Goal: Task Accomplishment & Management: Manage account settings

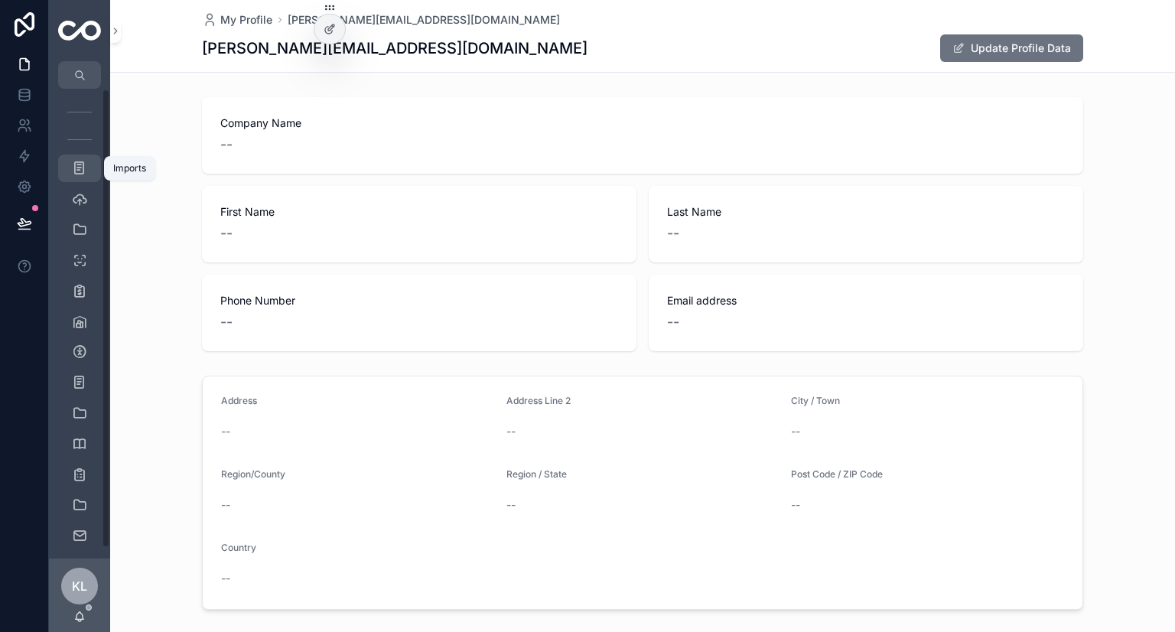
click at [76, 175] on icon "scrollable content" at bounding box center [79, 168] width 15 height 15
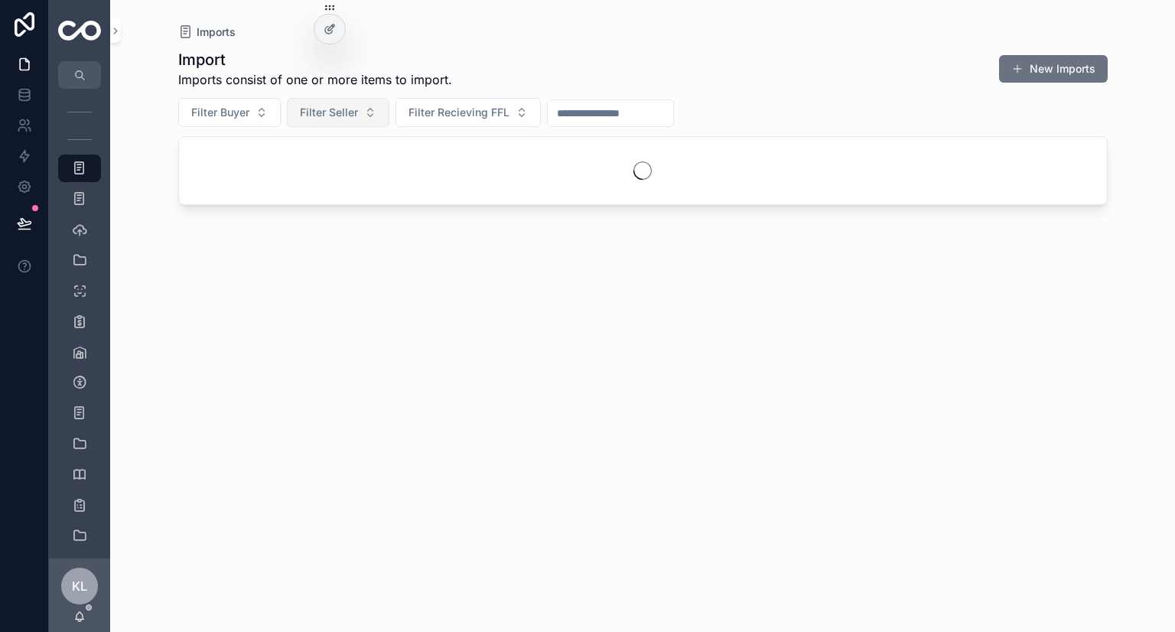
click at [323, 112] on span "Filter Seller" at bounding box center [329, 112] width 58 height 15
type input "***"
click at [306, 187] on div "Bamford Guns" at bounding box center [337, 174] width 190 height 31
click at [296, 172] on span "Bamford Guns" at bounding box center [287, 174] width 71 height 15
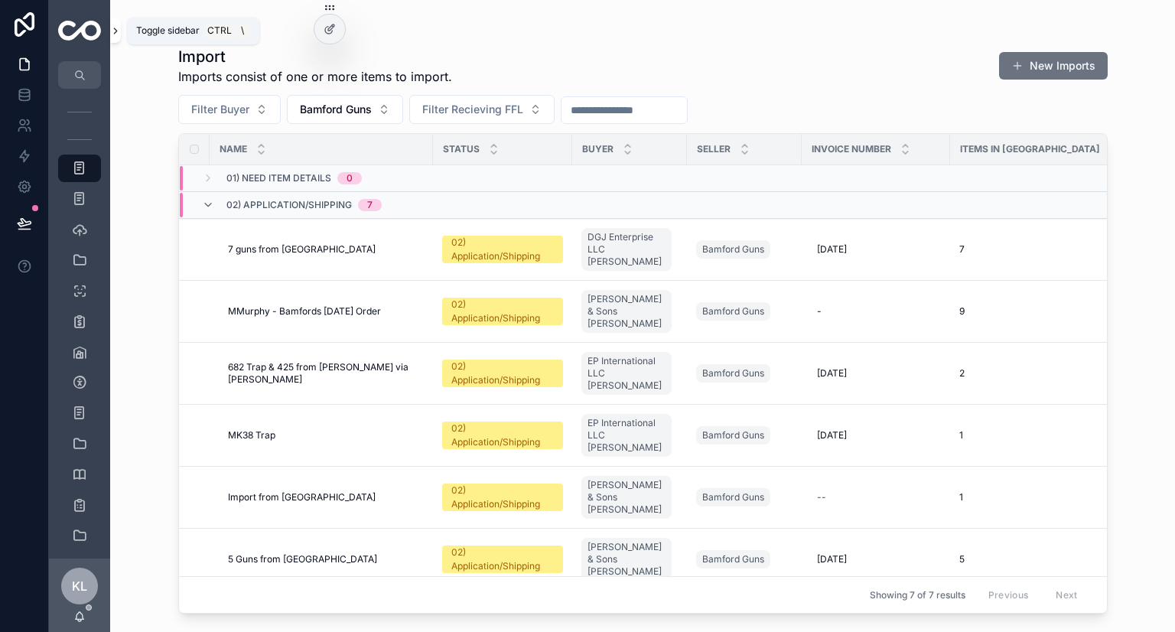
click at [114, 35] on icon "scrollable content" at bounding box center [115, 30] width 11 height 11
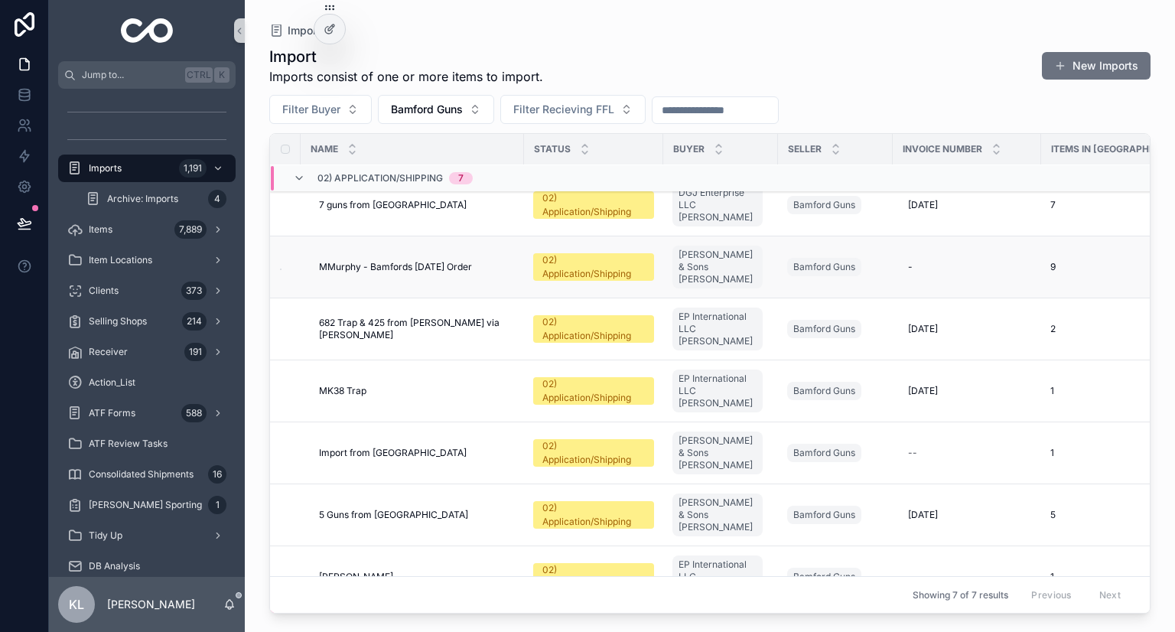
scroll to position [102, 0]
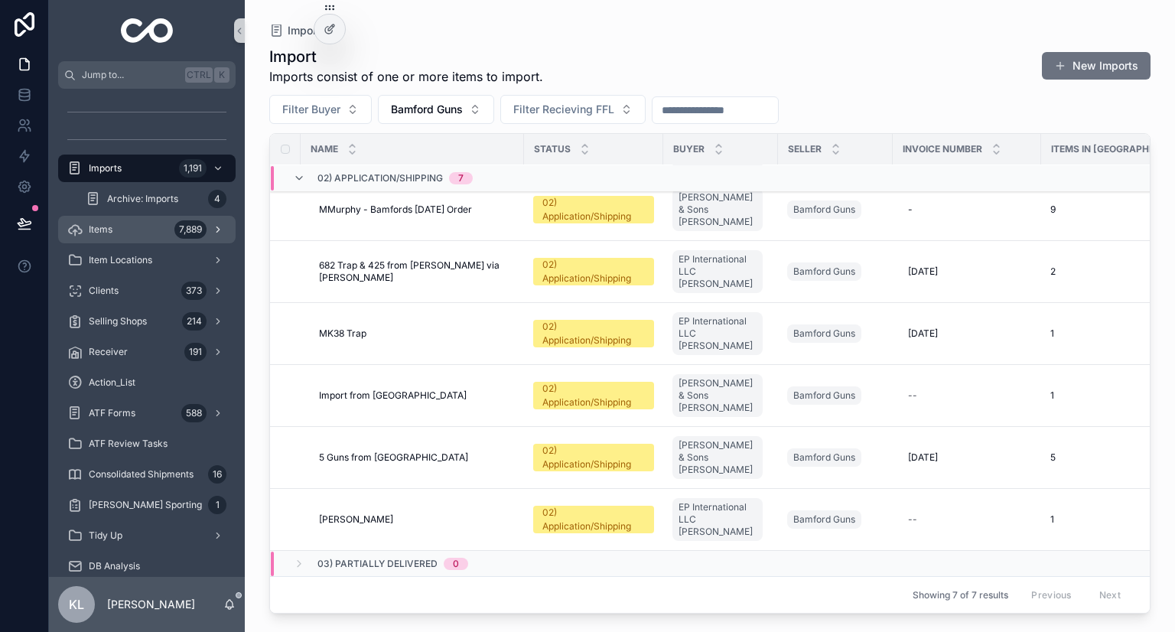
click at [171, 230] on div "Items 7,889" at bounding box center [146, 229] width 159 height 24
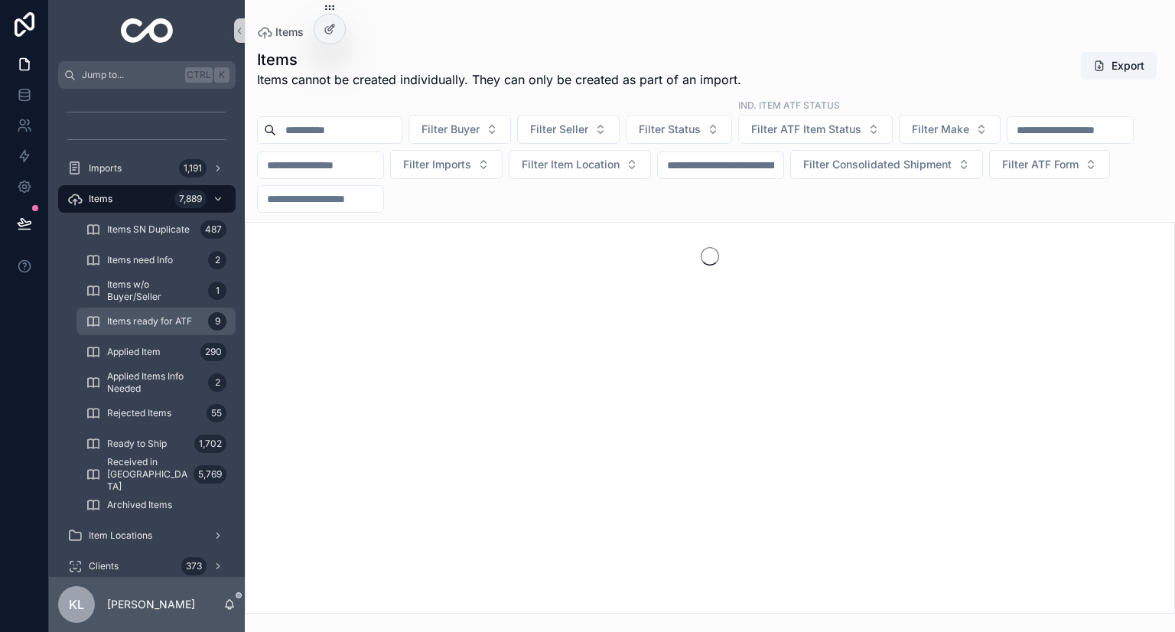
click at [184, 325] on span "Items ready for ATF" at bounding box center [149, 321] width 85 height 12
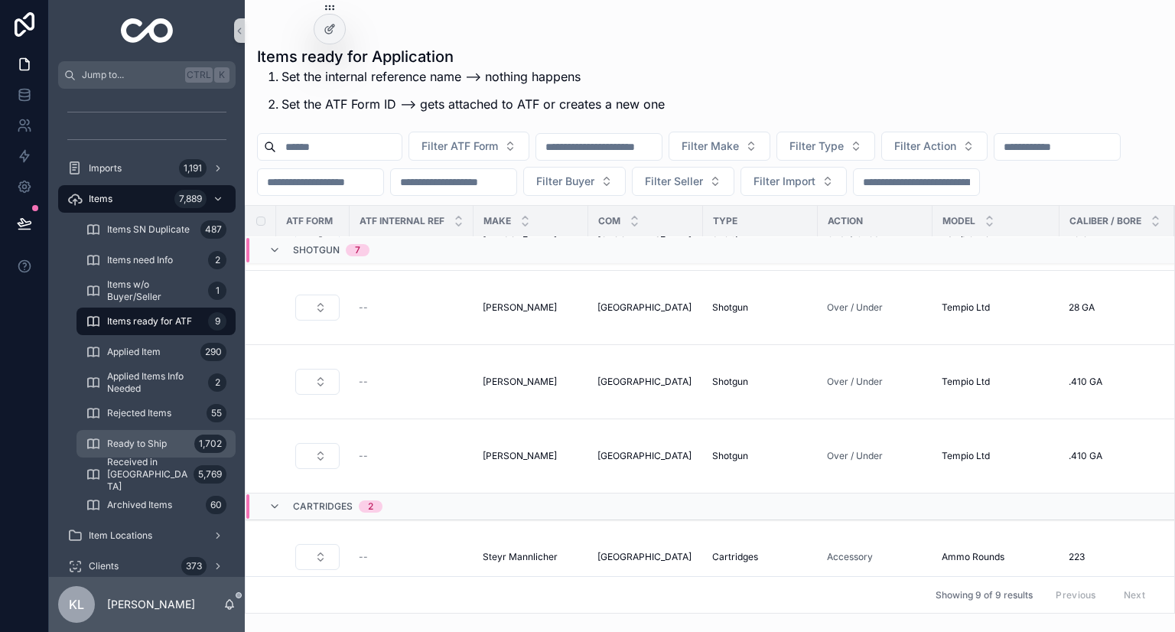
scroll to position [291, 0]
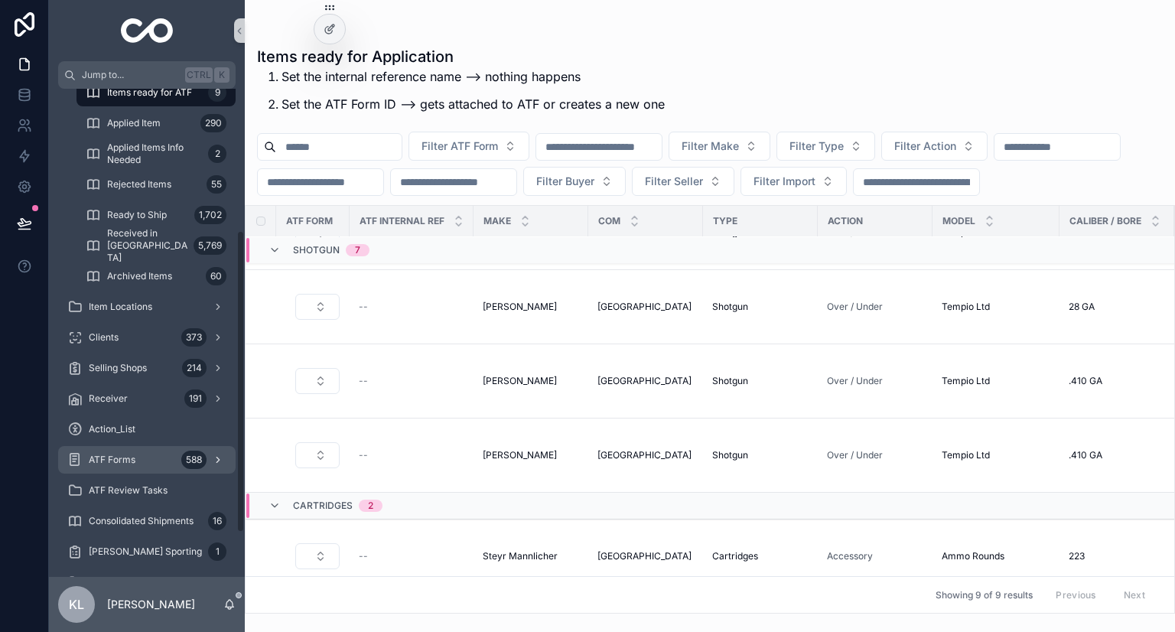
click at [147, 449] on div "ATF Forms 588" at bounding box center [146, 459] width 159 height 24
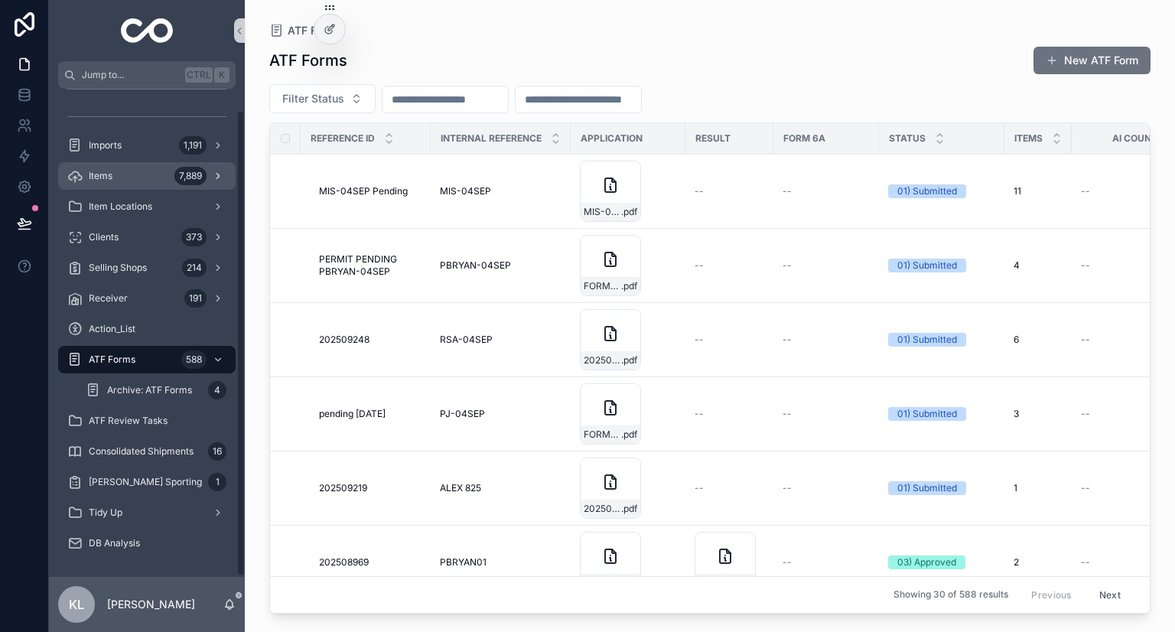
click at [125, 177] on div "Items 7,889" at bounding box center [146, 176] width 159 height 24
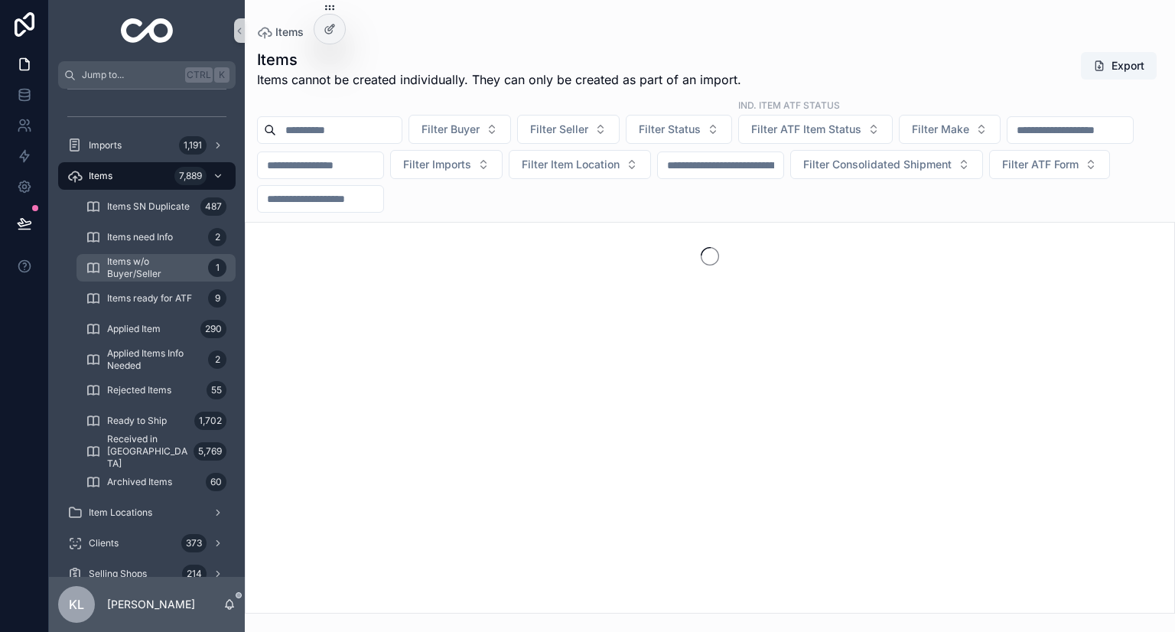
click at [155, 272] on span "Items w/o Buyer/Seller" at bounding box center [154, 267] width 95 height 24
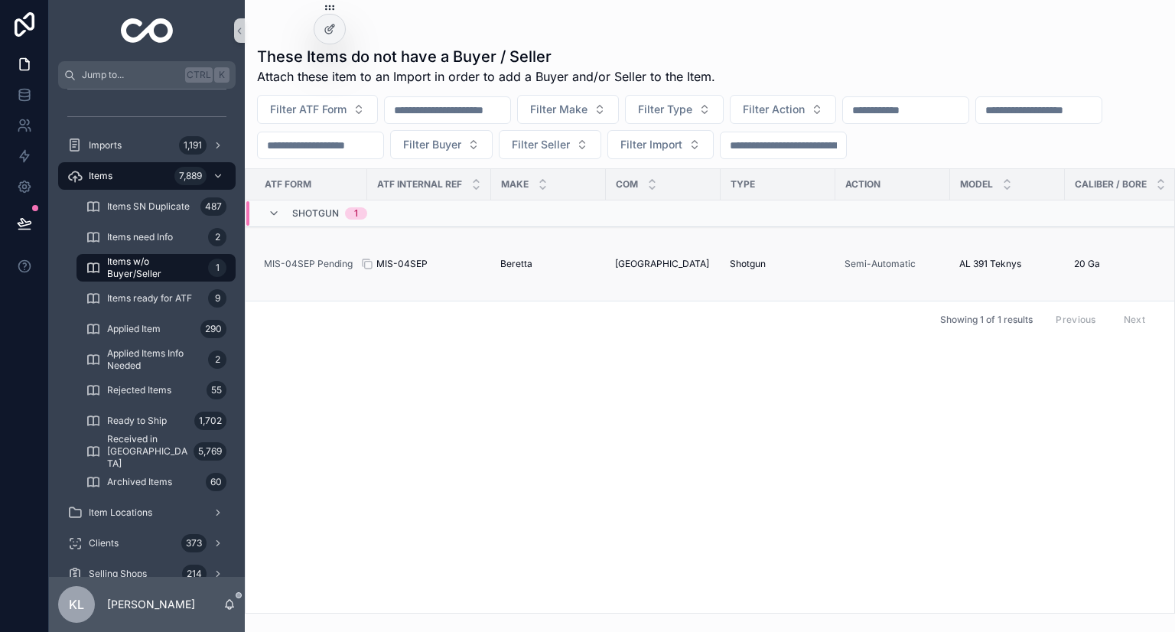
click at [451, 264] on div "MIS-04SEP MIS-04SEP" at bounding box center [429, 264] width 106 height 12
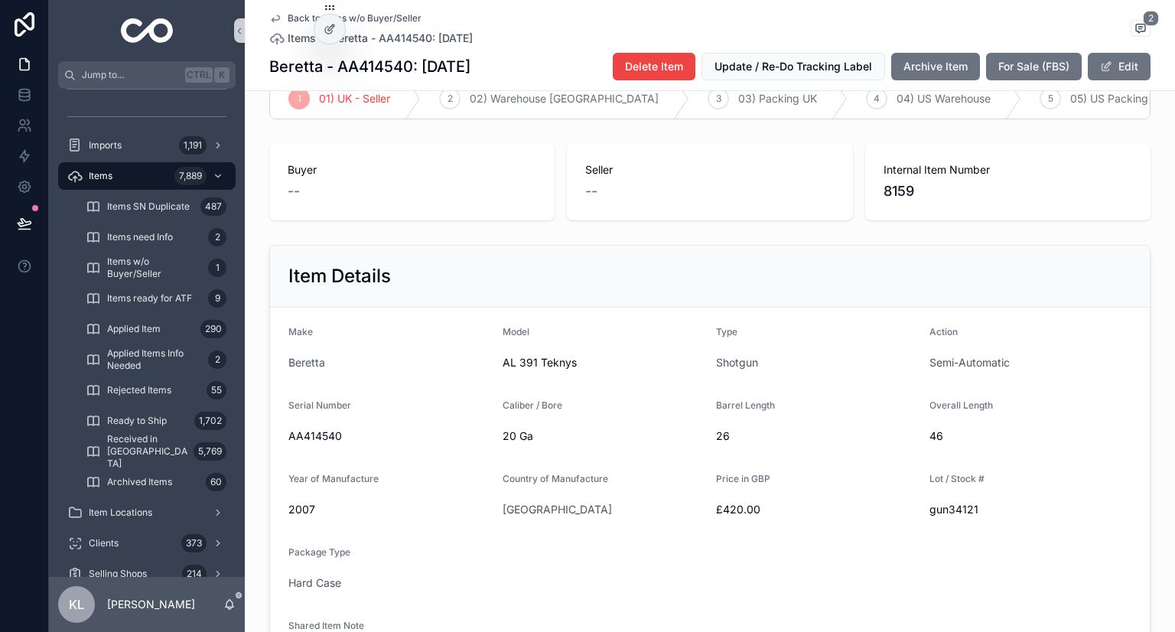
scroll to position [102, 0]
click at [164, 298] on span "Items ready for ATF" at bounding box center [149, 298] width 85 height 12
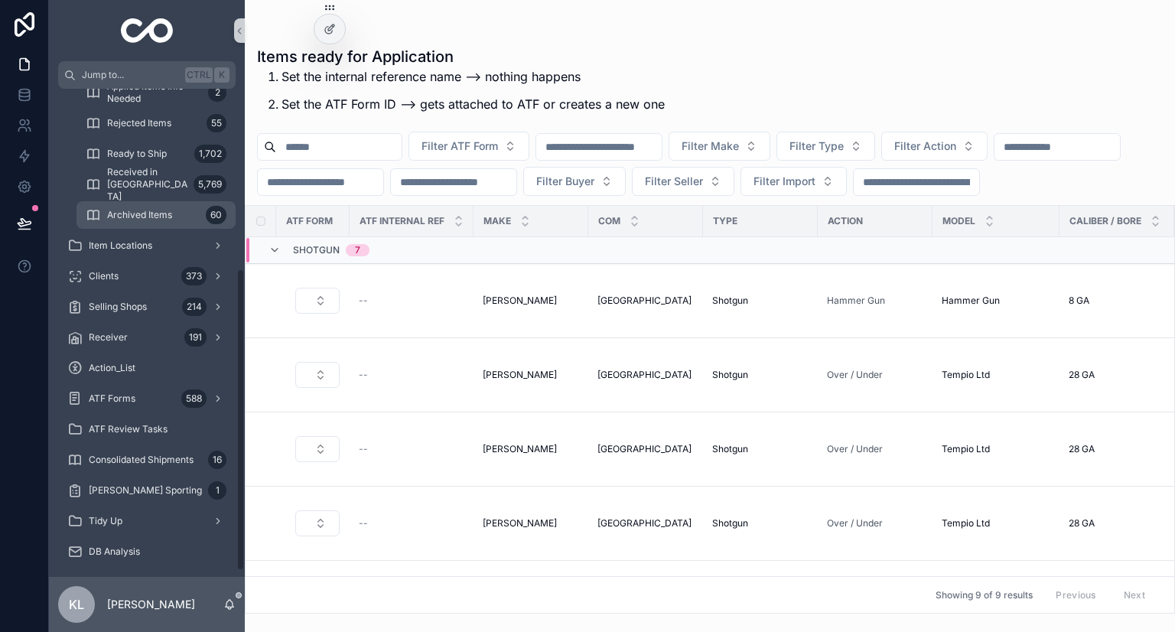
scroll to position [291, 0]
click at [147, 515] on div "Tidy Up" at bounding box center [146, 520] width 159 height 24
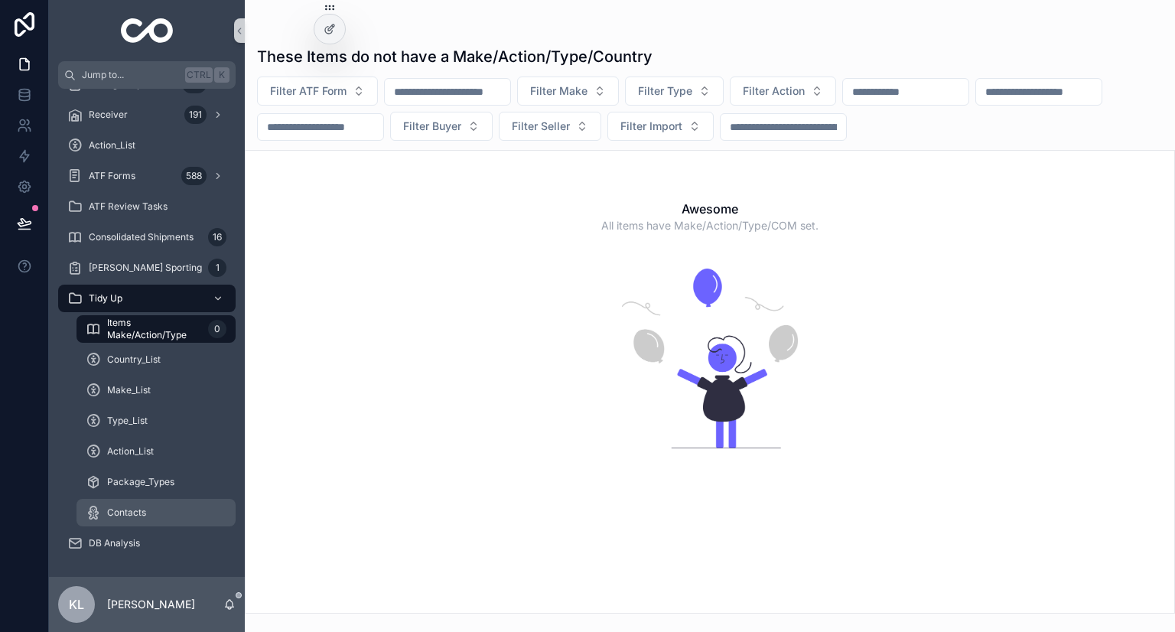
click at [140, 516] on span "Contacts" at bounding box center [126, 512] width 39 height 12
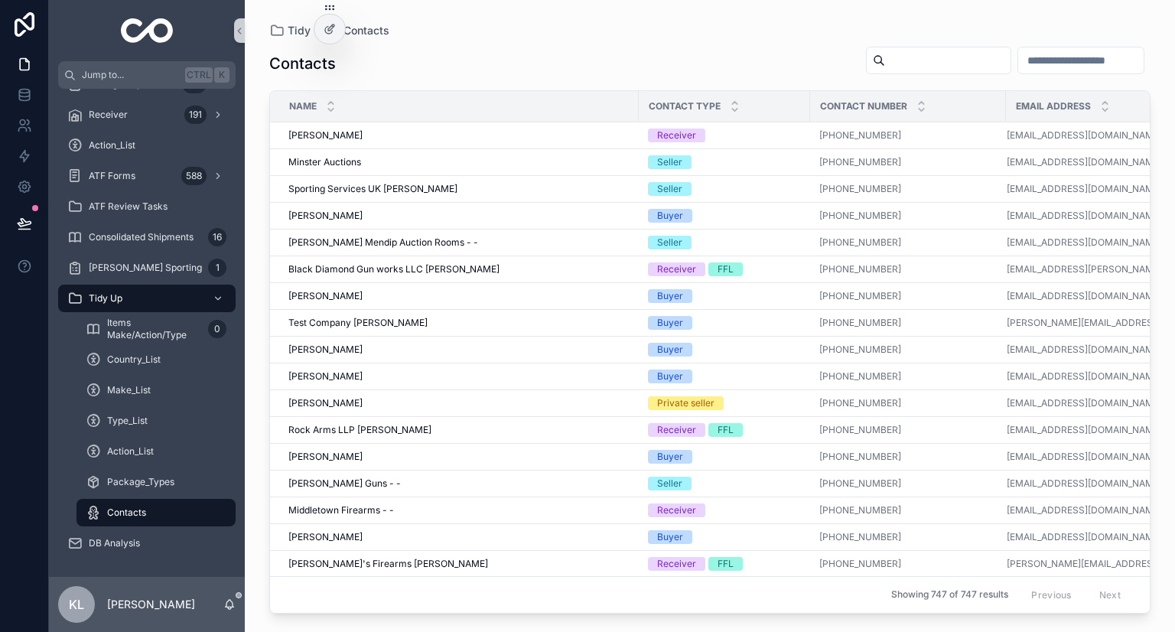
click at [885, 64] on input "scrollable content" at bounding box center [947, 60] width 125 height 21
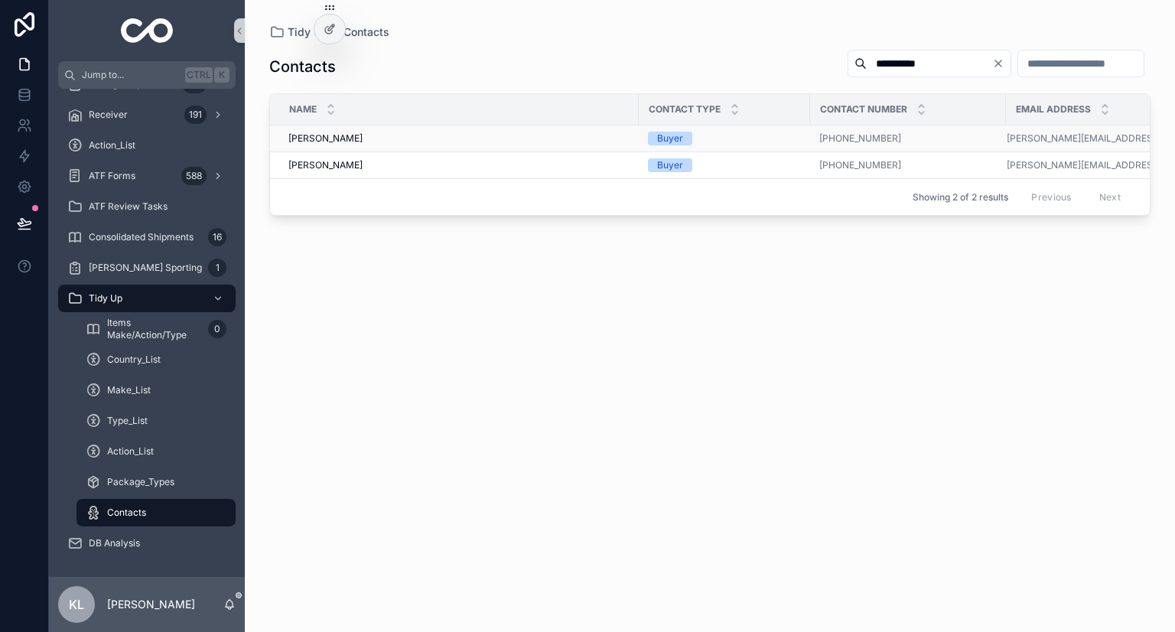
type input "**********"
click at [538, 138] on div "[PERSON_NAME] [PERSON_NAME]" at bounding box center [458, 138] width 341 height 12
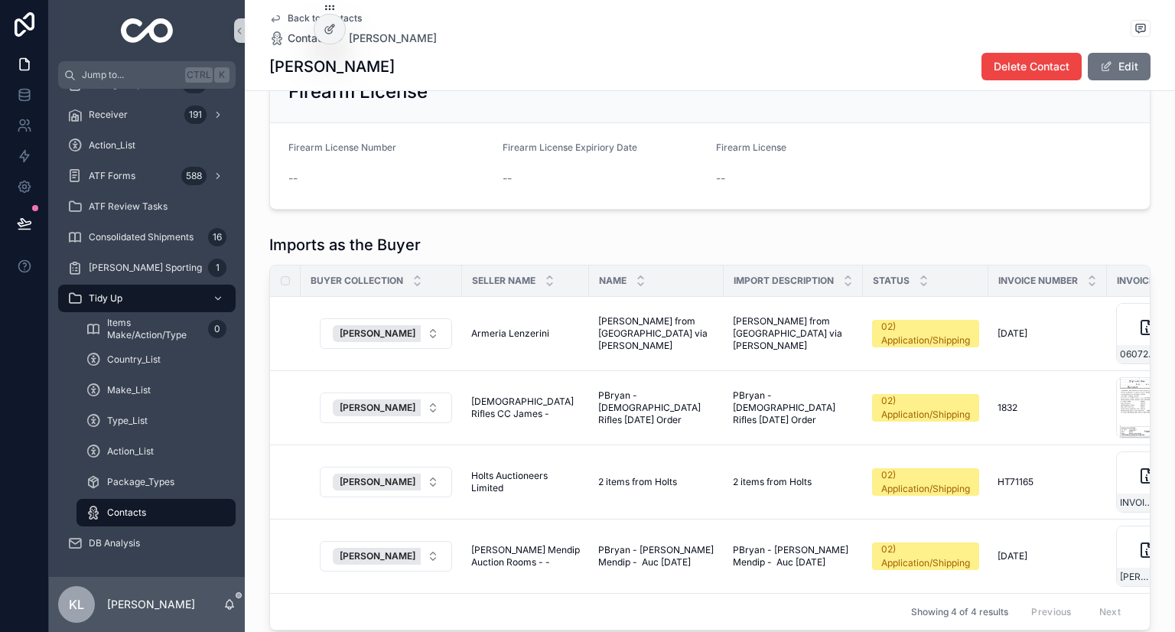
scroll to position [448, 0]
click at [272, 18] on icon "scrollable content" at bounding box center [276, 19] width 8 height 6
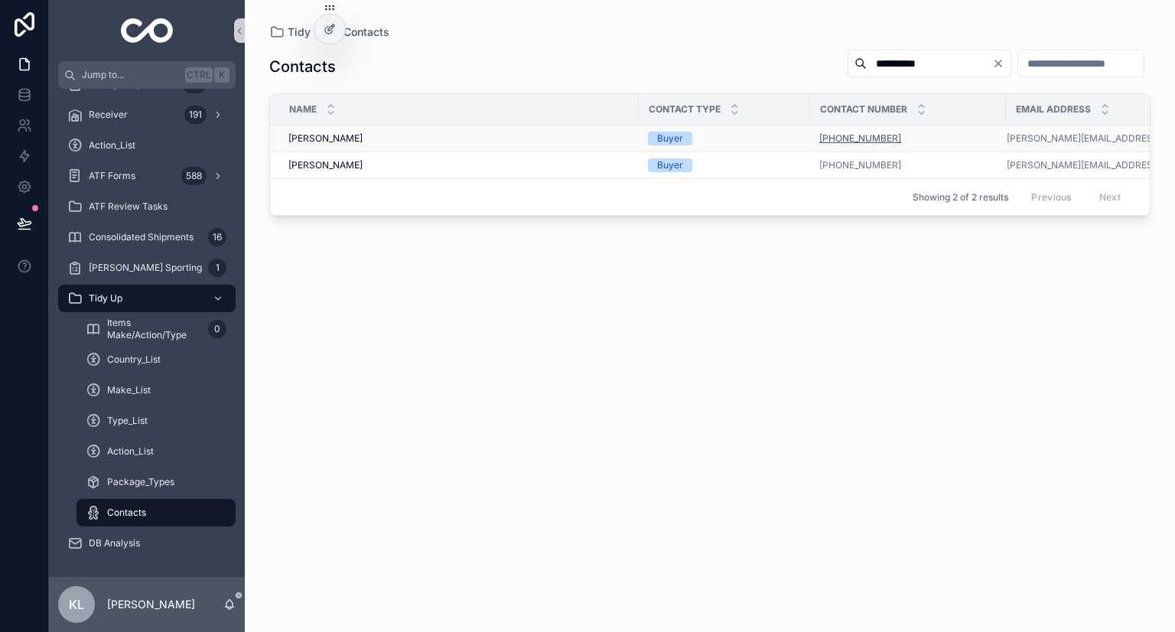
click at [870, 138] on link "[PHONE_NUMBER]" at bounding box center [860, 138] width 82 height 12
click at [532, 138] on div "[PERSON_NAME] [PERSON_NAME]" at bounding box center [458, 138] width 341 height 12
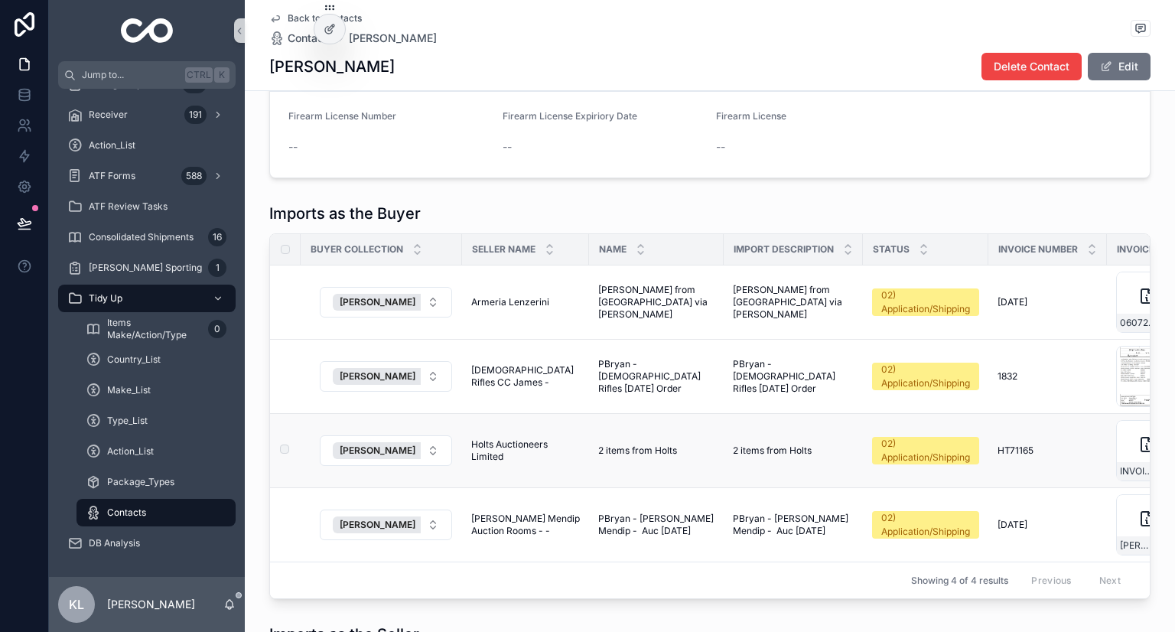
scroll to position [490, 0]
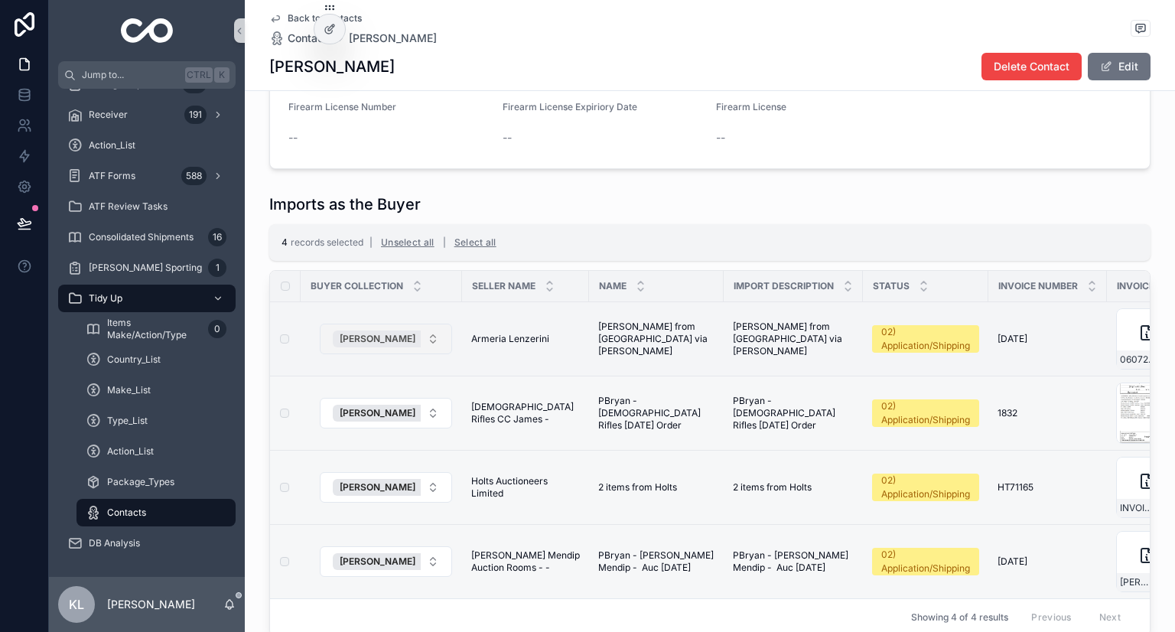
click at [393, 337] on div "[PERSON_NAME]" at bounding box center [385, 338] width 105 height 17
click at [393, 337] on button "Select Button" at bounding box center [386, 339] width 132 height 26
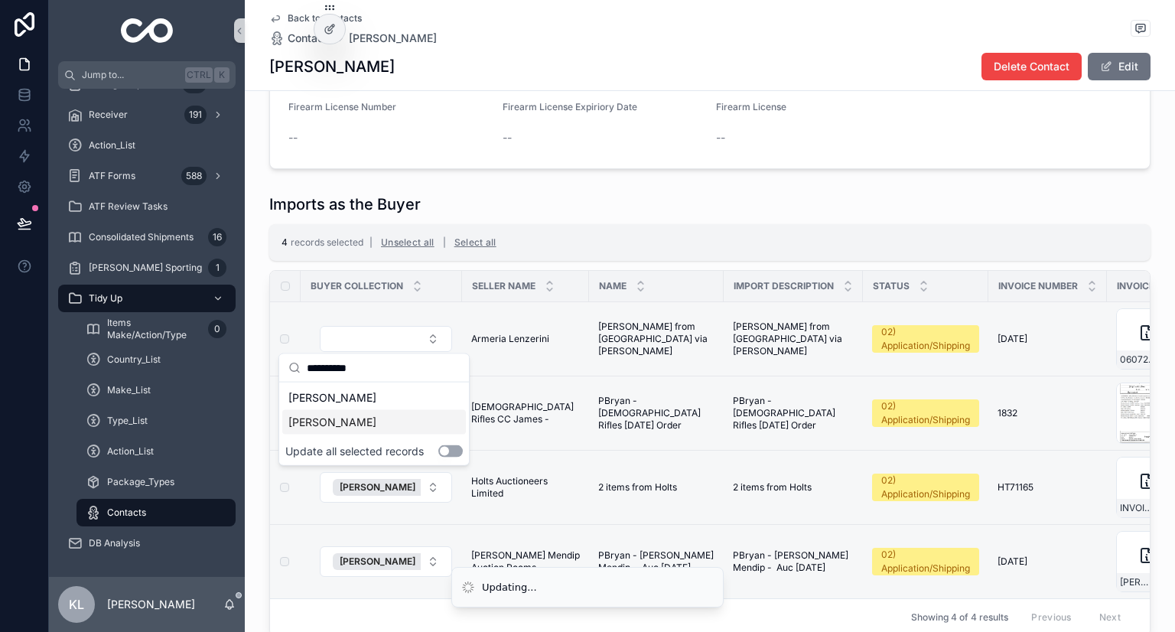
type input "**********"
click at [451, 446] on button "Use setting" at bounding box center [450, 451] width 24 height 12
click at [386, 421] on div "[PERSON_NAME]" at bounding box center [374, 422] width 184 height 24
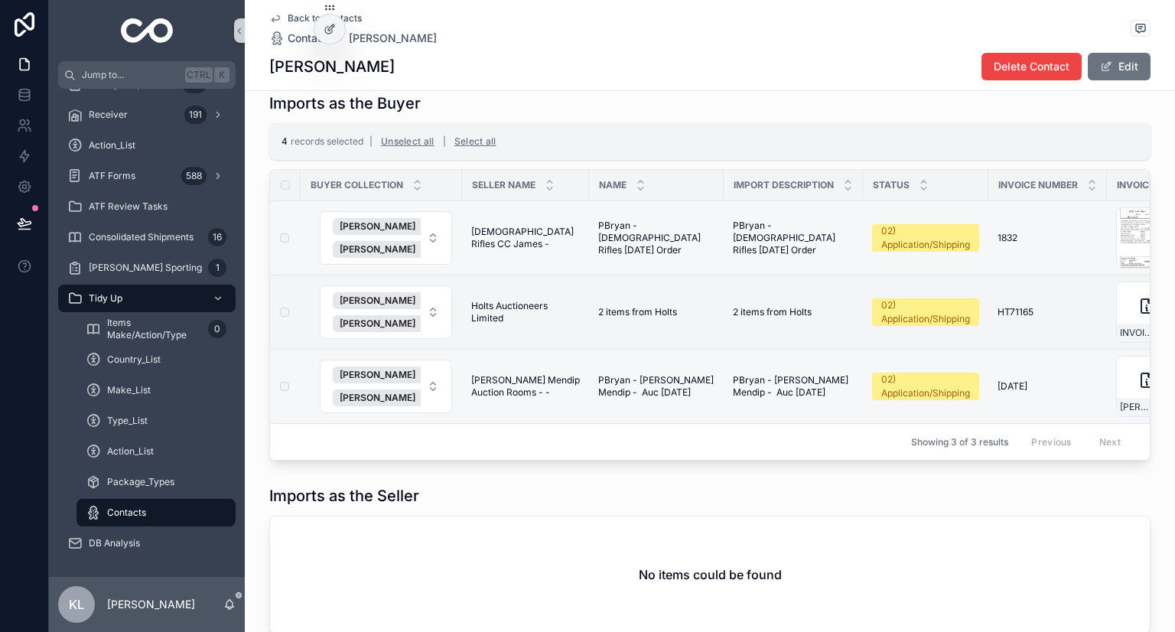
scroll to position [590, 0]
click at [391, 248] on div "[PERSON_NAME]" at bounding box center [385, 249] width 105 height 17
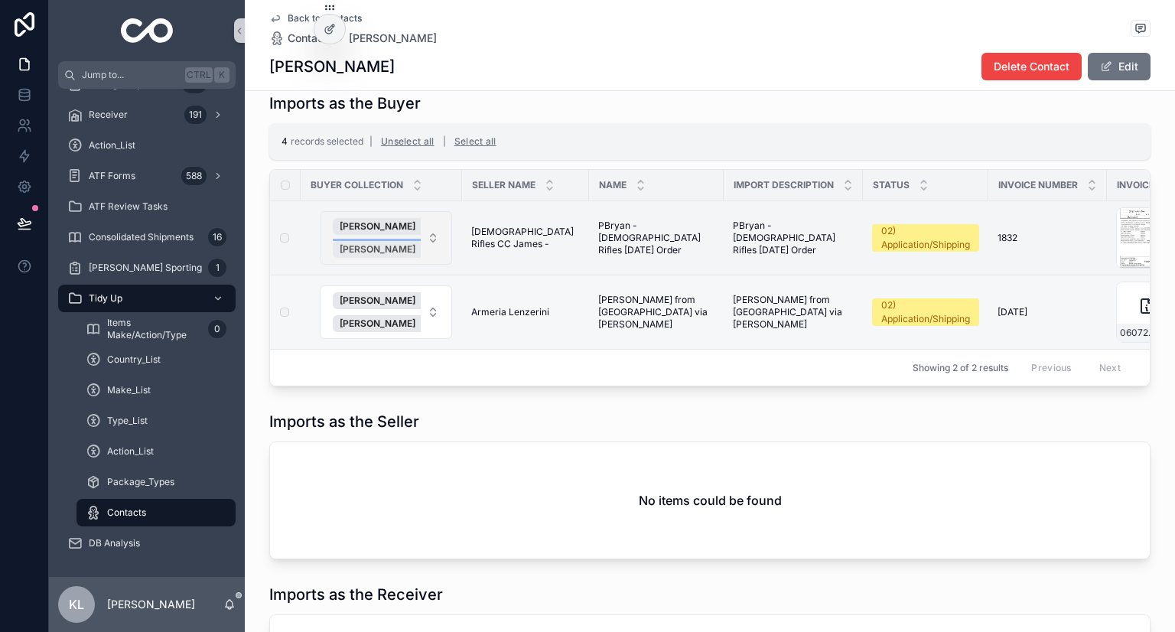
click at [387, 246] on div "[PERSON_NAME]" at bounding box center [385, 249] width 105 height 17
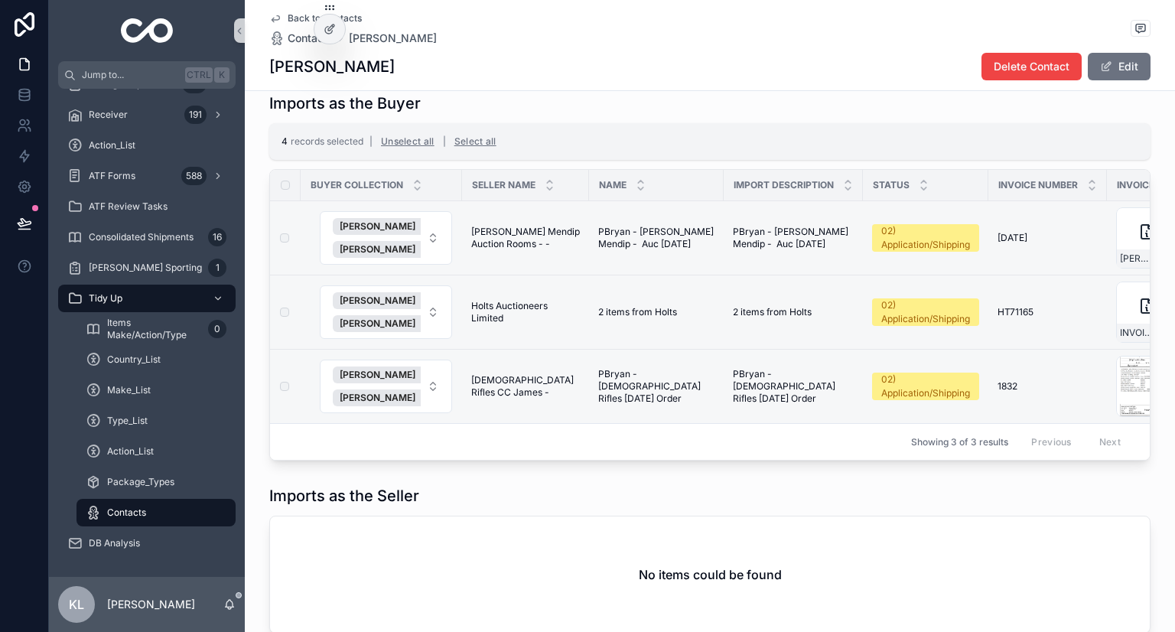
click at [392, 249] on div "[PERSON_NAME]" at bounding box center [385, 249] width 105 height 17
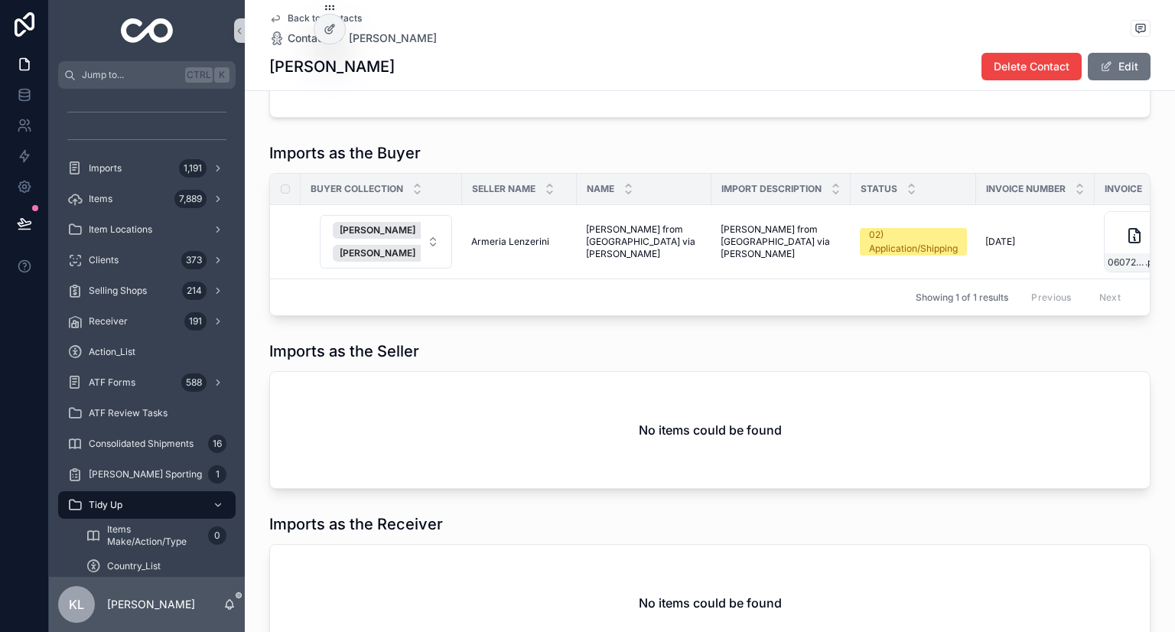
scroll to position [545, 0]
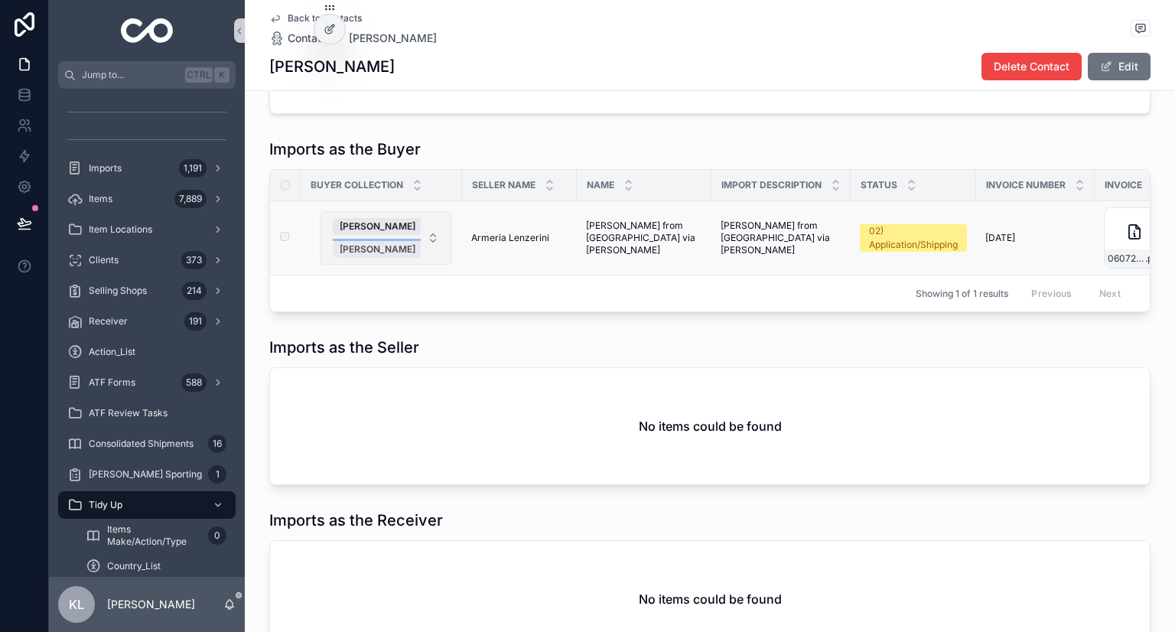
click at [392, 246] on div "[PERSON_NAME]" at bounding box center [385, 249] width 105 height 17
click at [272, 19] on icon "scrollable content" at bounding box center [276, 19] width 8 height 6
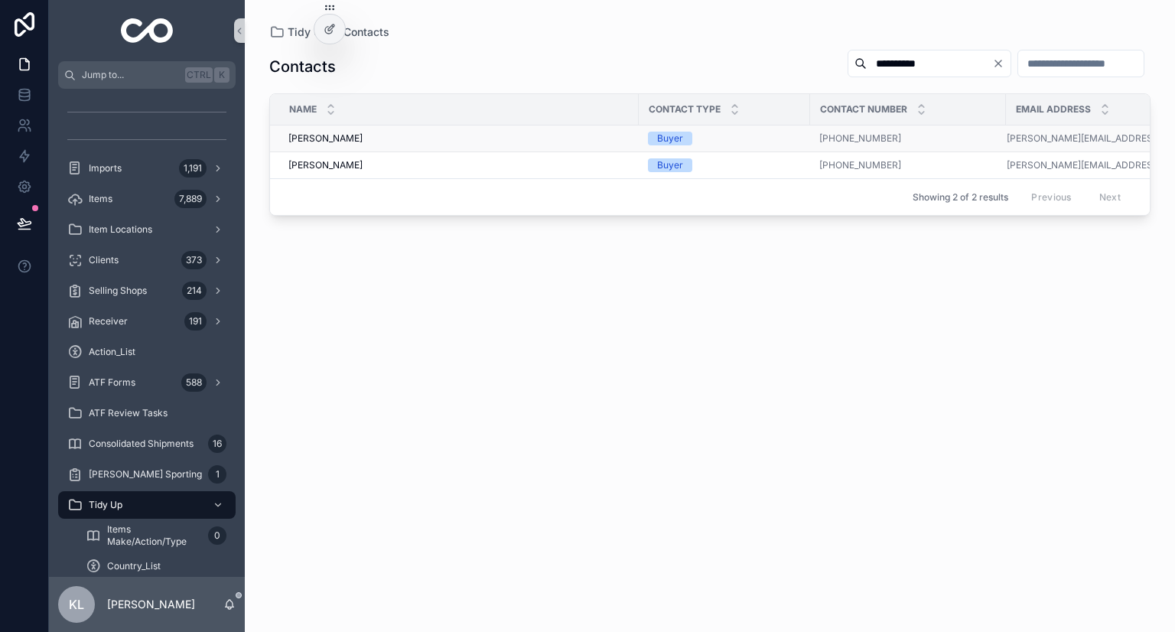
click at [453, 139] on div "[PERSON_NAME] [PERSON_NAME]" at bounding box center [458, 138] width 341 height 12
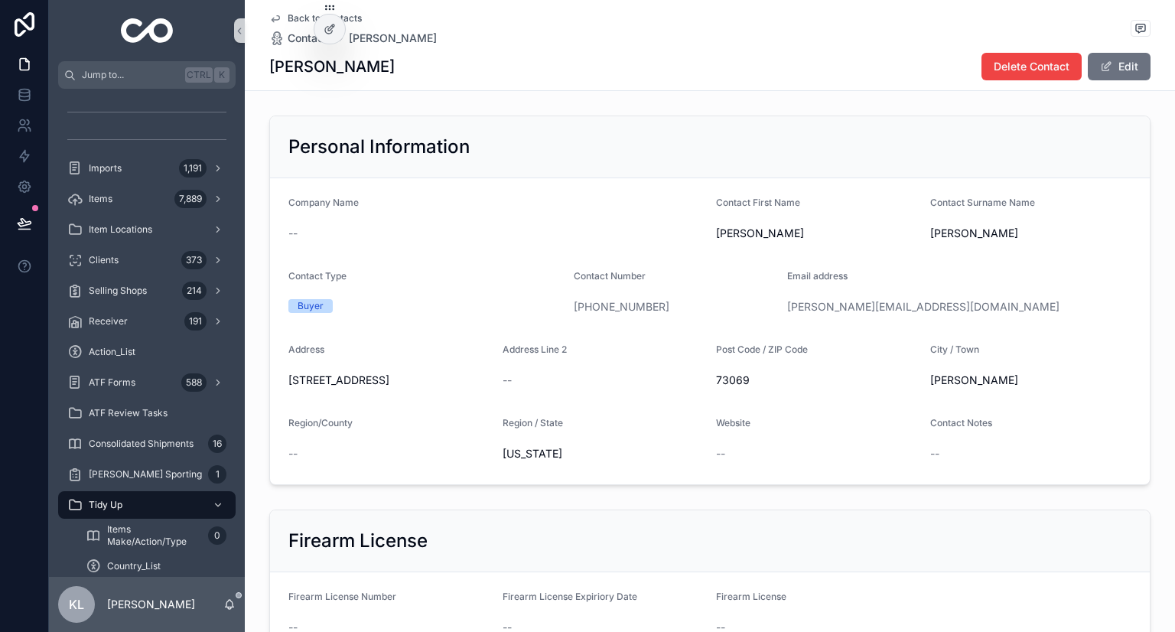
click at [278, 20] on link "Back to Contacts" at bounding box center [315, 18] width 93 height 12
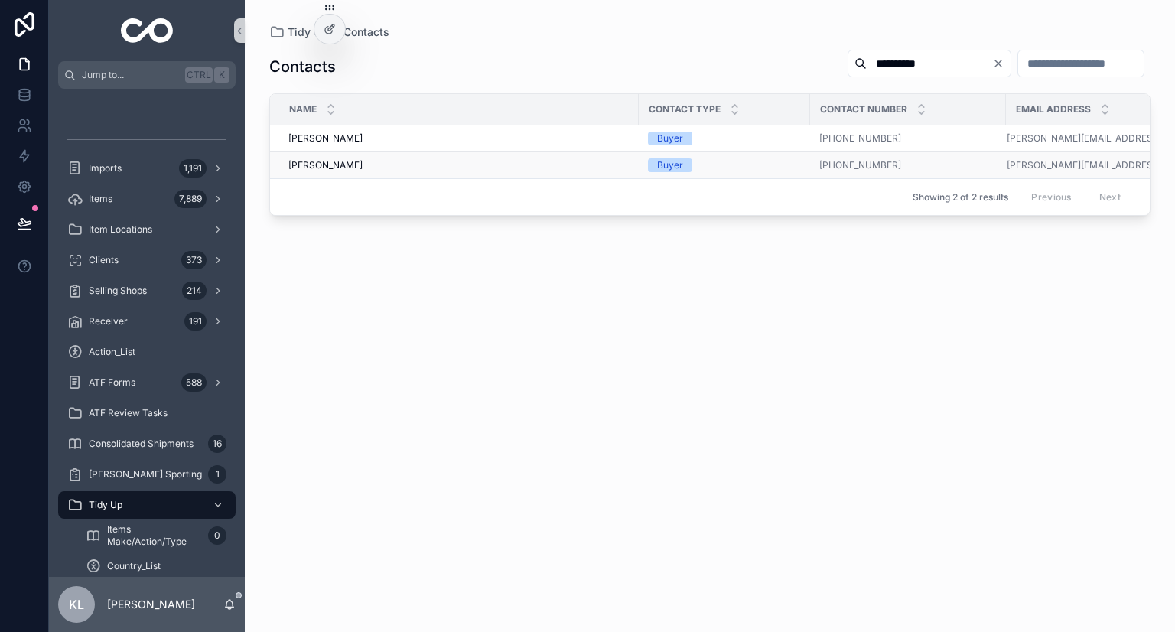
click at [456, 168] on div "[PERSON_NAME] [PERSON_NAME]" at bounding box center [458, 165] width 341 height 12
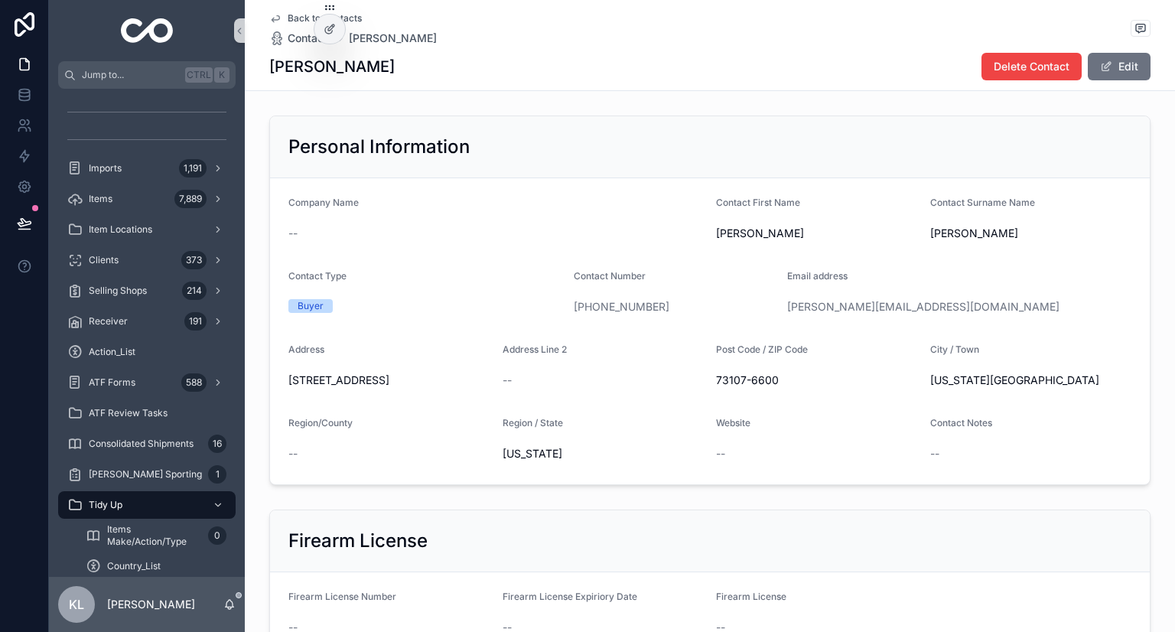
click at [269, 13] on icon "scrollable content" at bounding box center [275, 18] width 12 height 12
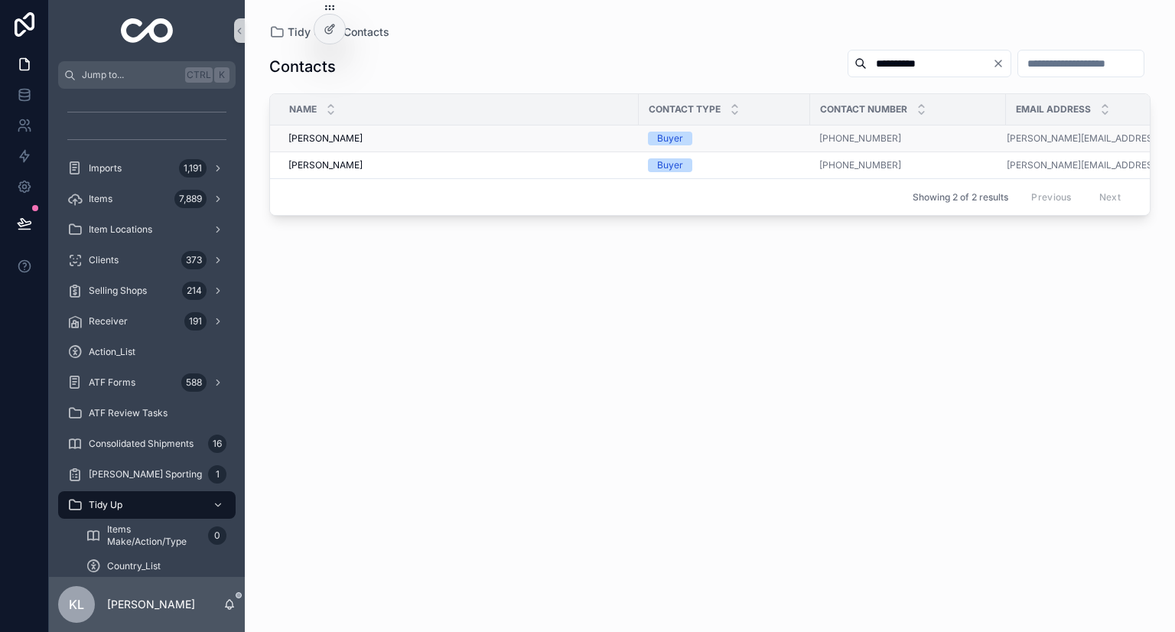
click at [540, 135] on div "[PERSON_NAME] [PERSON_NAME]" at bounding box center [458, 138] width 341 height 12
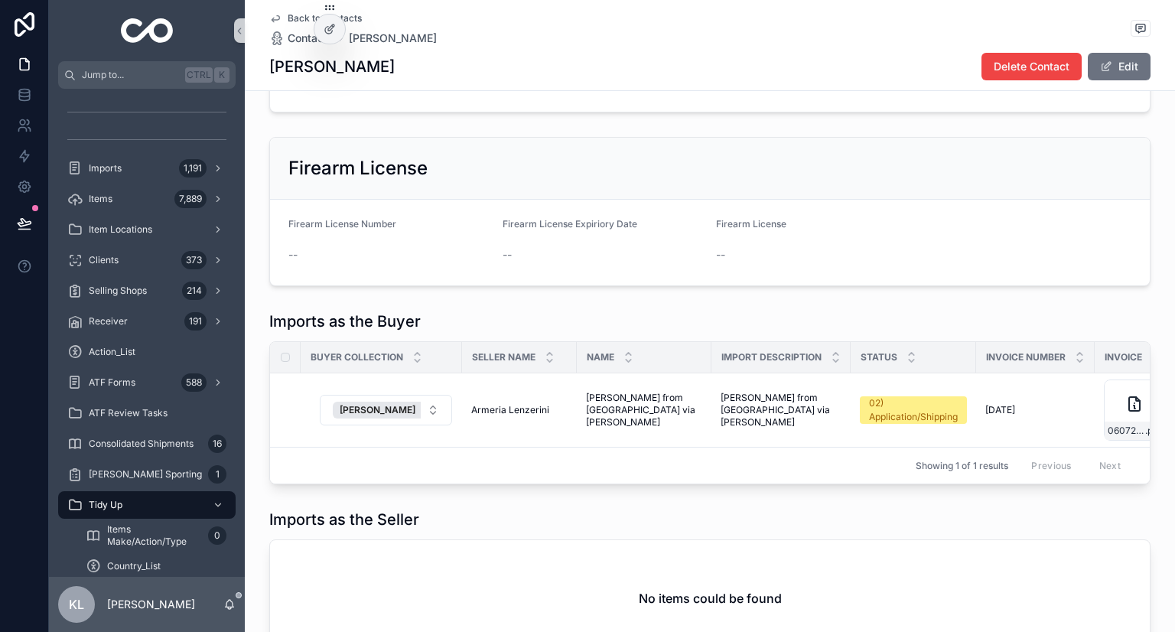
scroll to position [373, 0]
click at [363, 408] on span "[PERSON_NAME]" at bounding box center [378, 409] width 76 height 12
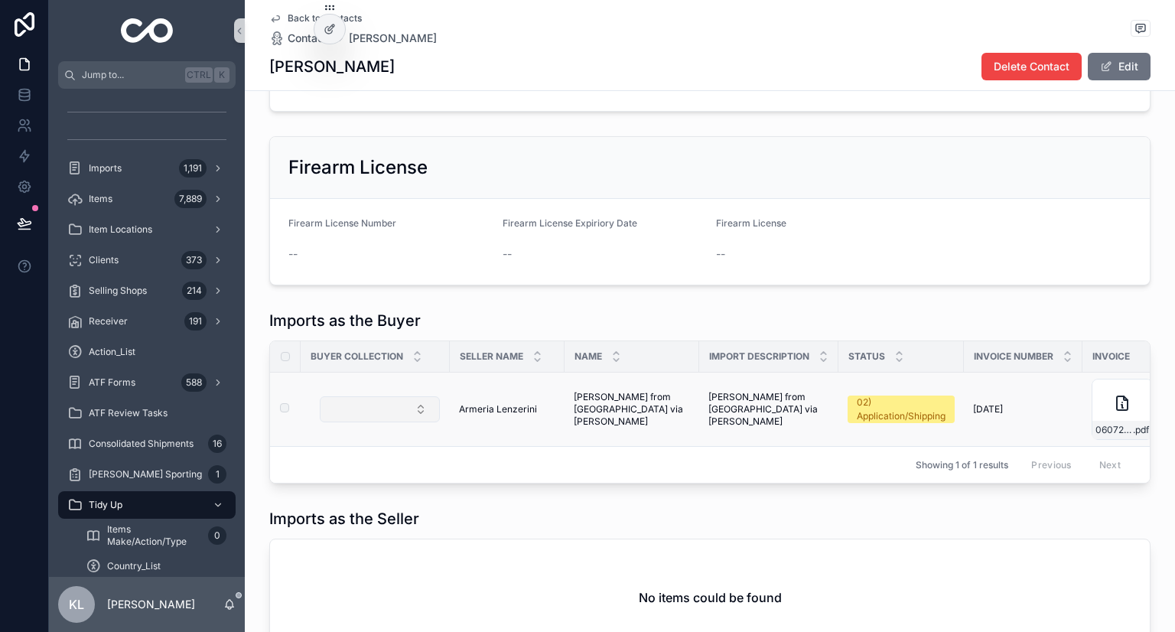
click at [379, 407] on button "Select Button" at bounding box center [380, 409] width 120 height 26
type input "*"
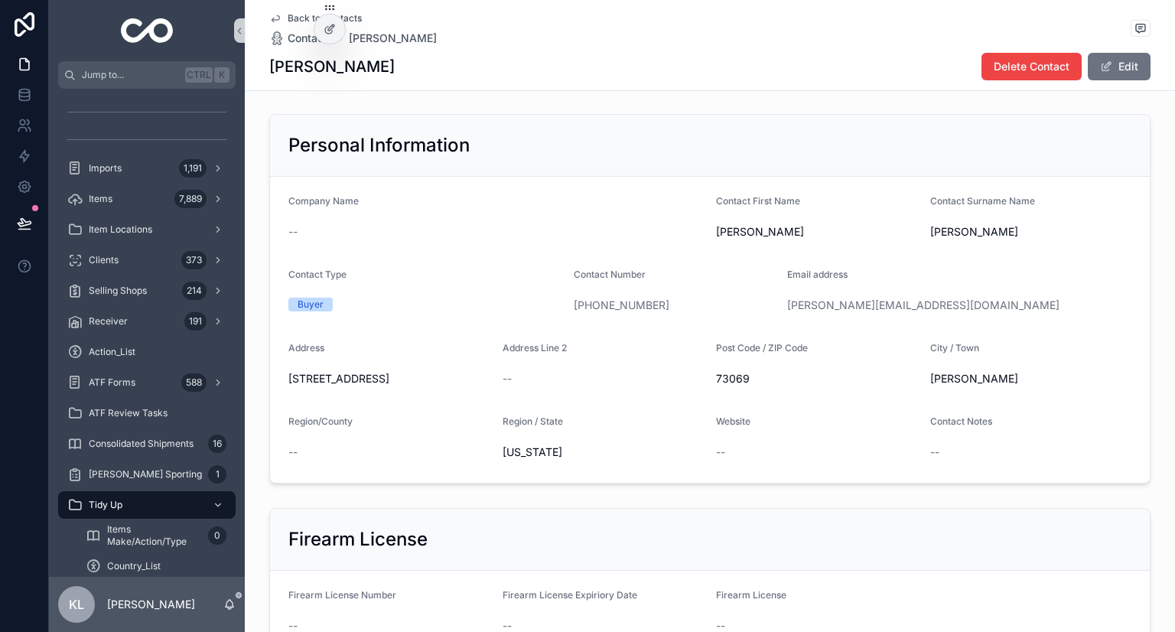
scroll to position [0, 0]
click at [269, 17] on icon "scrollable content" at bounding box center [275, 18] width 12 height 12
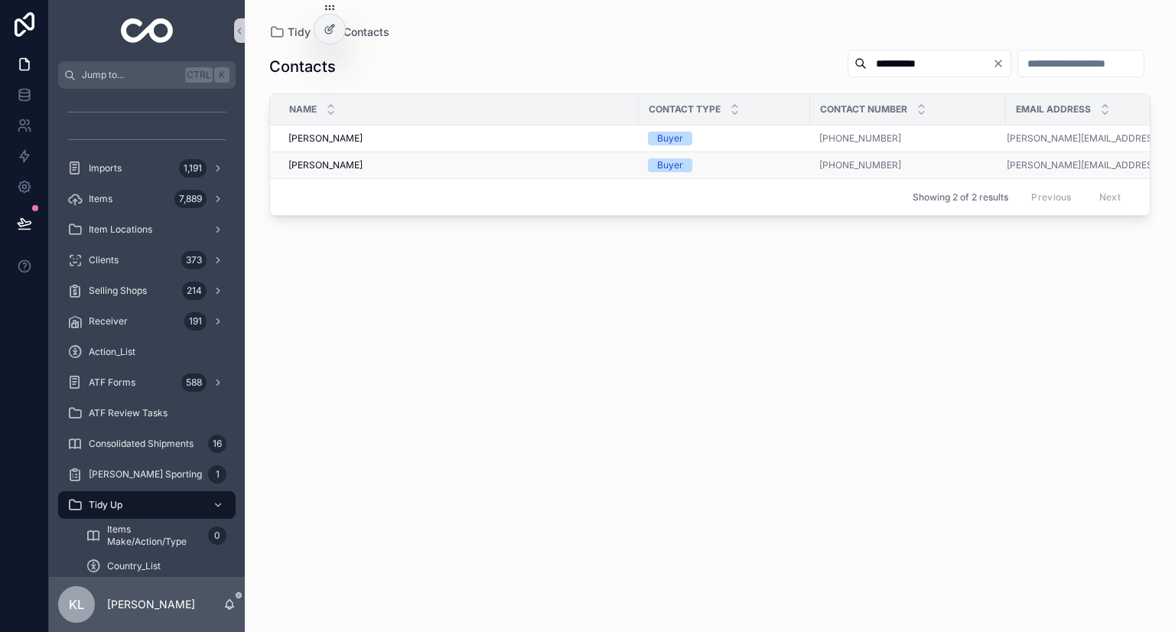
click at [442, 169] on div "[PERSON_NAME] [PERSON_NAME]" at bounding box center [458, 165] width 341 height 12
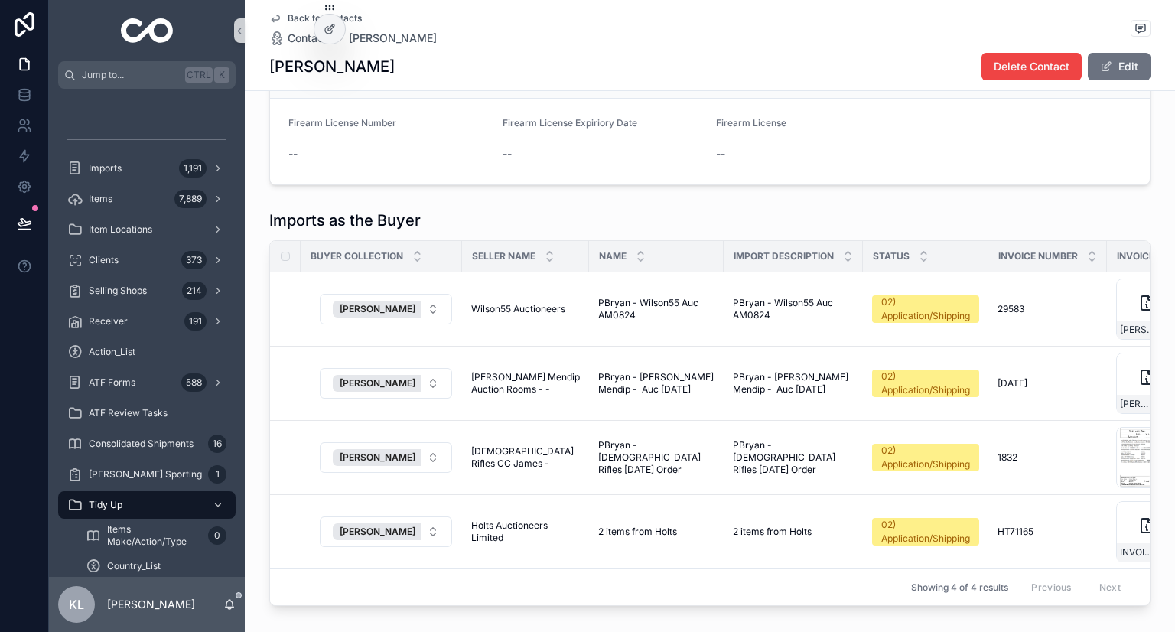
scroll to position [474, 0]
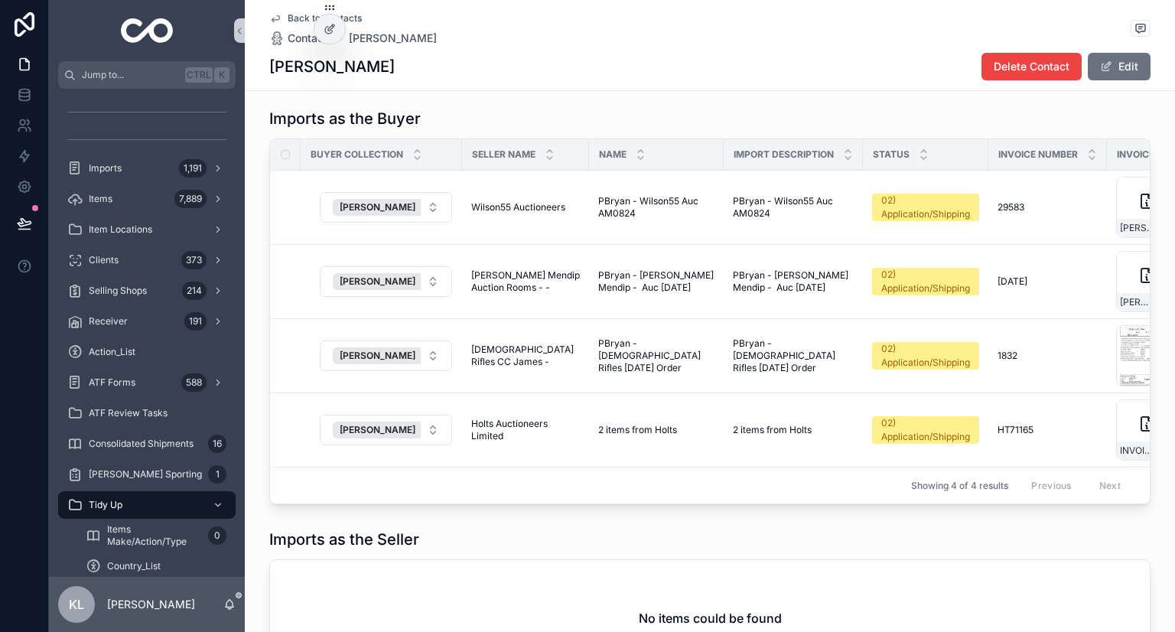
scroll to position [577, 0]
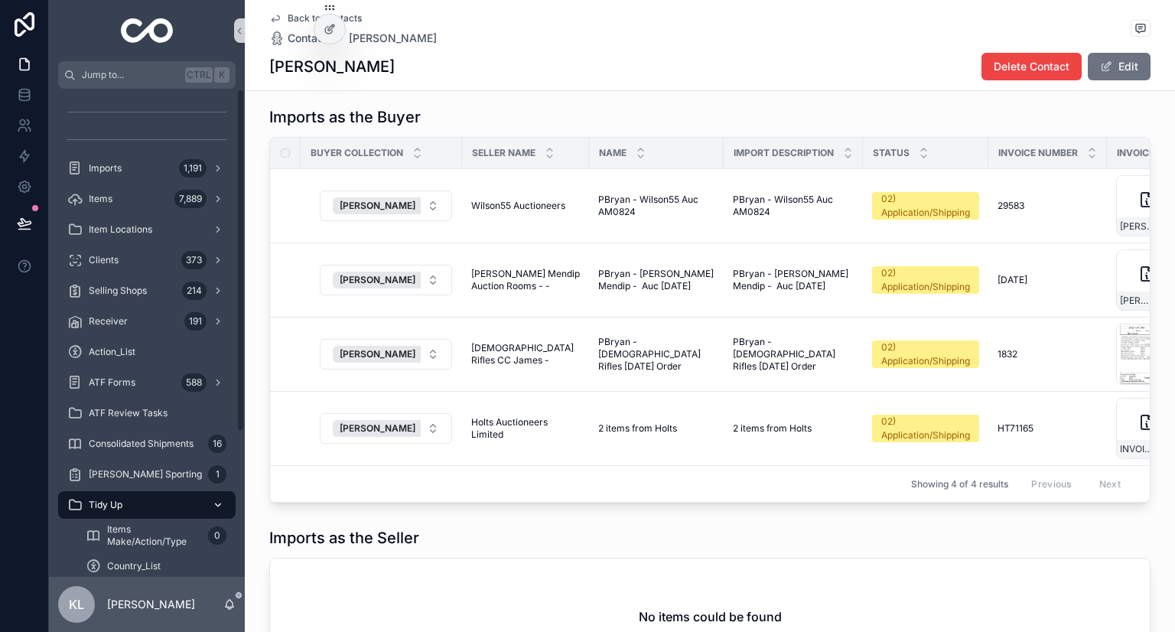
click at [115, 502] on span "Tidy Up" at bounding box center [106, 505] width 34 height 12
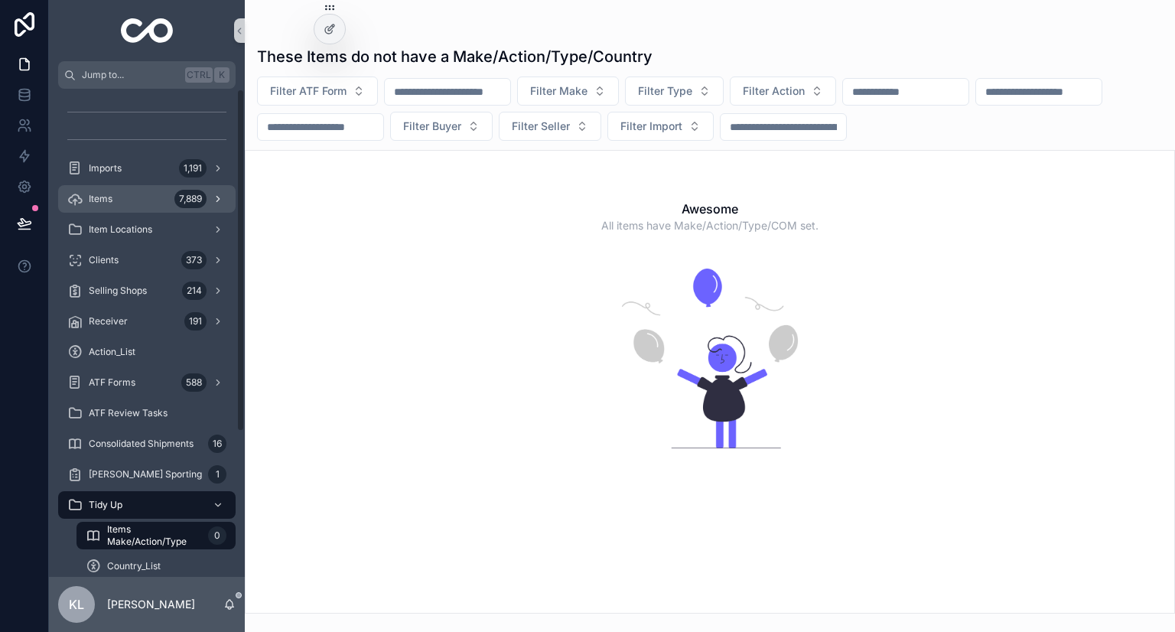
click at [138, 198] on div "Items 7,889" at bounding box center [146, 199] width 159 height 24
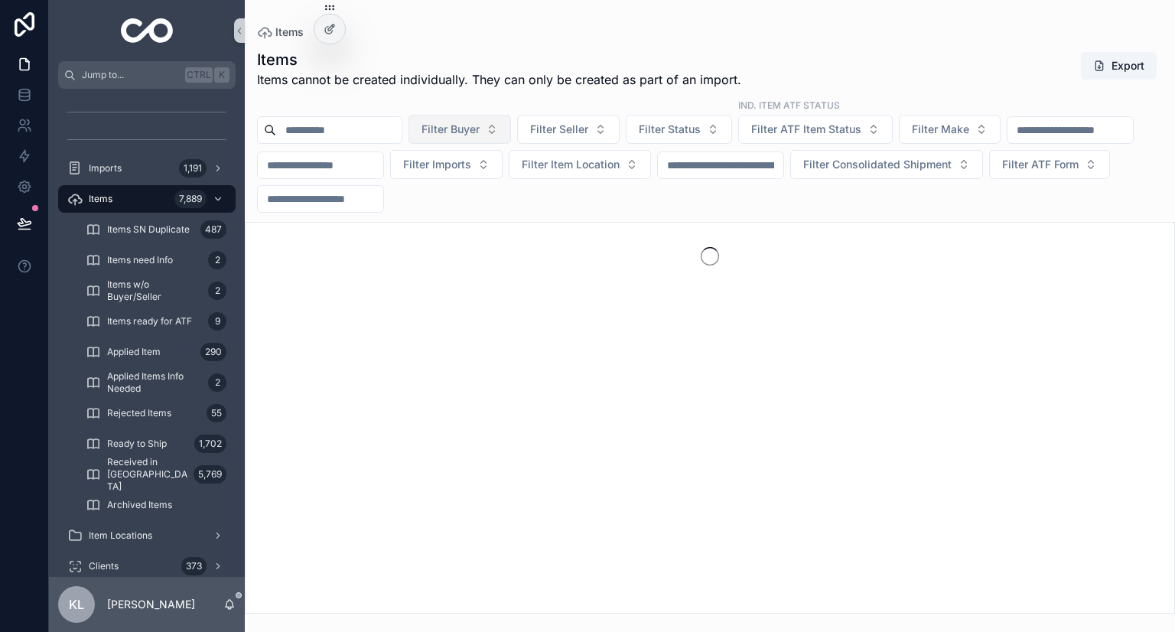
click at [480, 132] on span "Filter Buyer" at bounding box center [450, 129] width 58 height 15
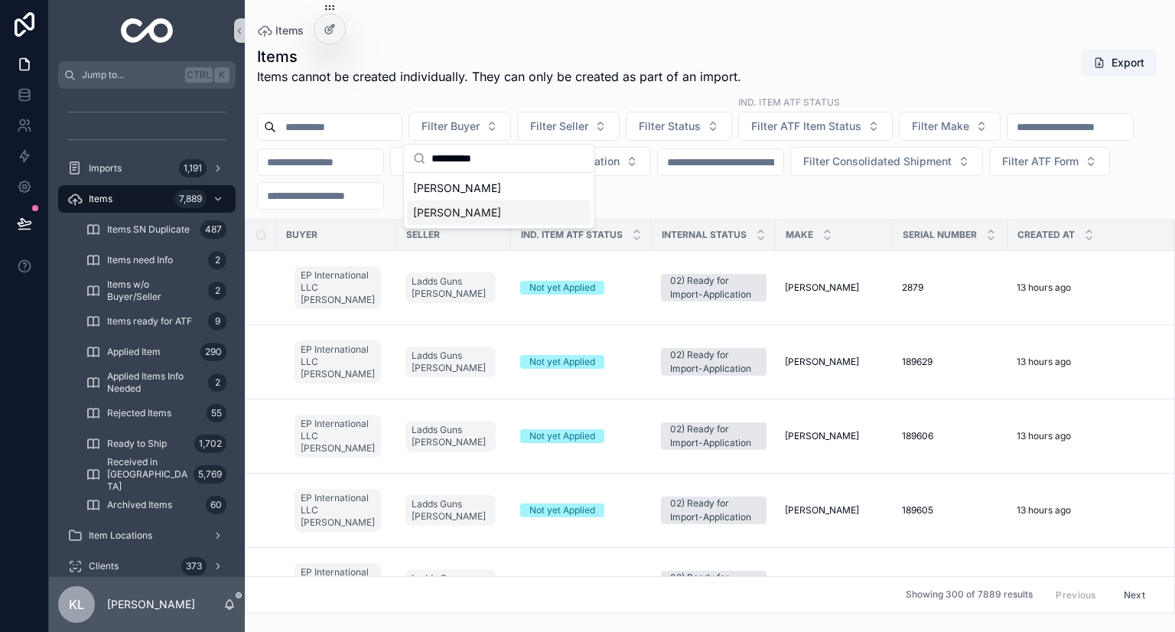
type input "**********"
click at [465, 209] on span "[PERSON_NAME]" at bounding box center [457, 212] width 88 height 15
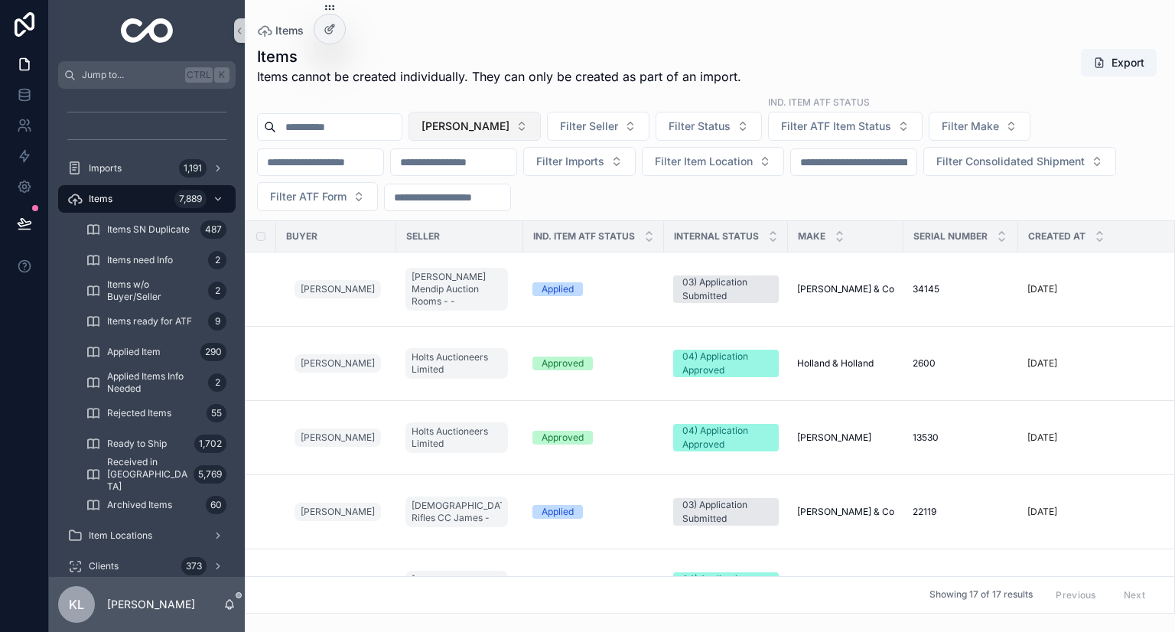
click at [482, 132] on span "[PERSON_NAME]" at bounding box center [465, 126] width 88 height 15
type input "**********"
click at [498, 185] on div "[PERSON_NAME]" at bounding box center [497, 188] width 184 height 24
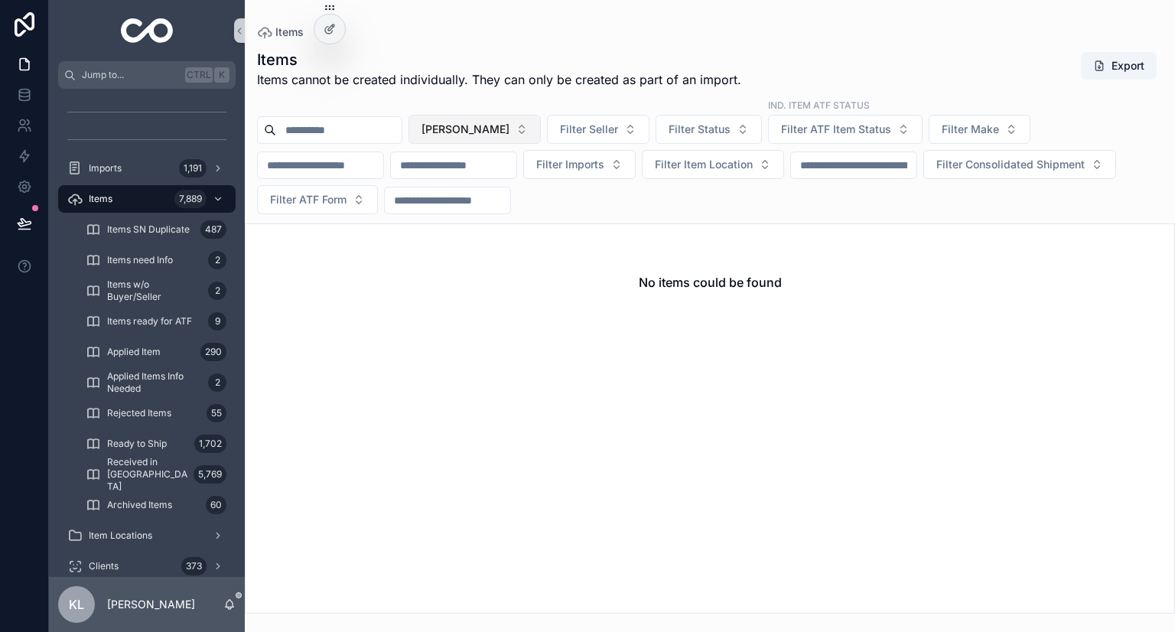
click at [495, 130] on span "[PERSON_NAME]" at bounding box center [465, 129] width 88 height 15
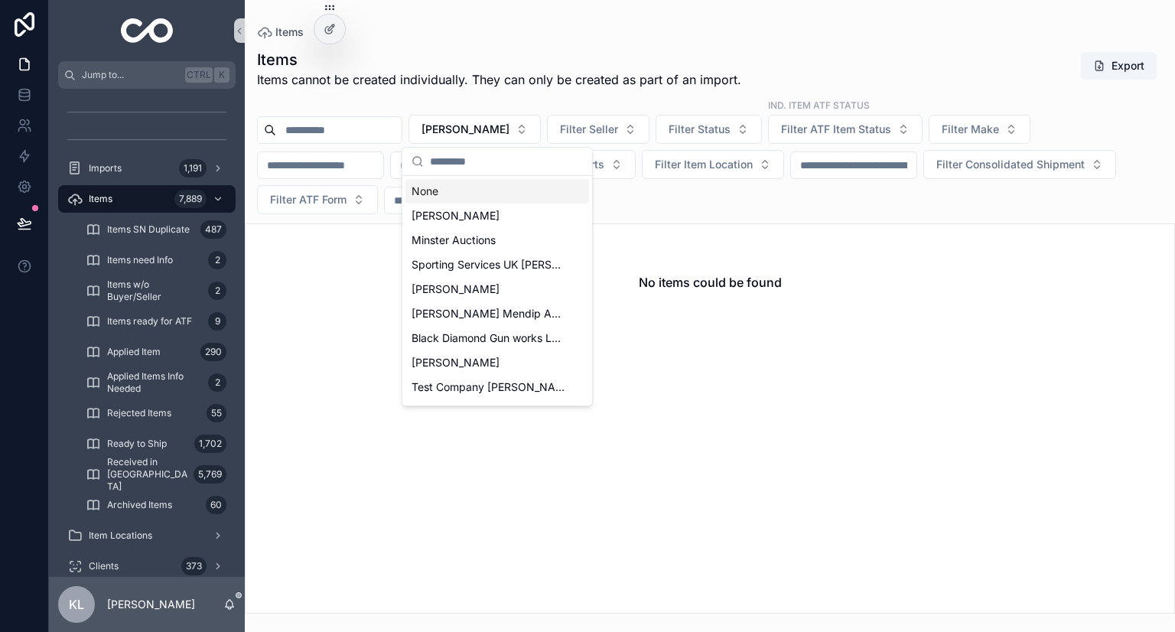
click at [471, 165] on input "scrollable content" at bounding box center [506, 162] width 153 height 28
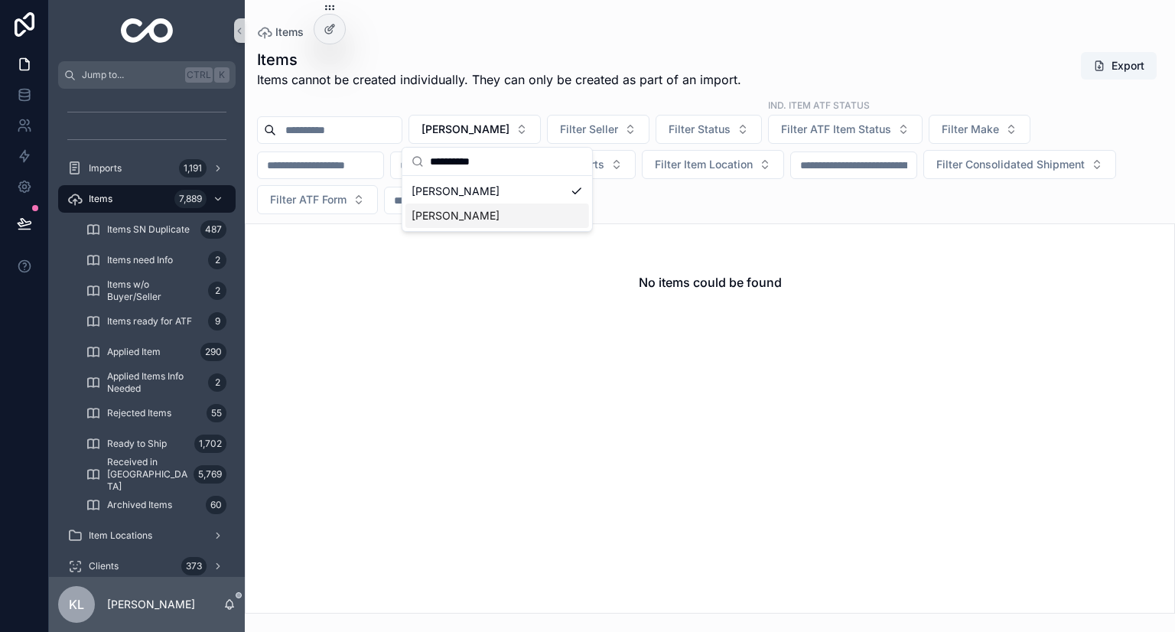
type input "**********"
click at [453, 219] on span "[PERSON_NAME]" at bounding box center [456, 215] width 88 height 15
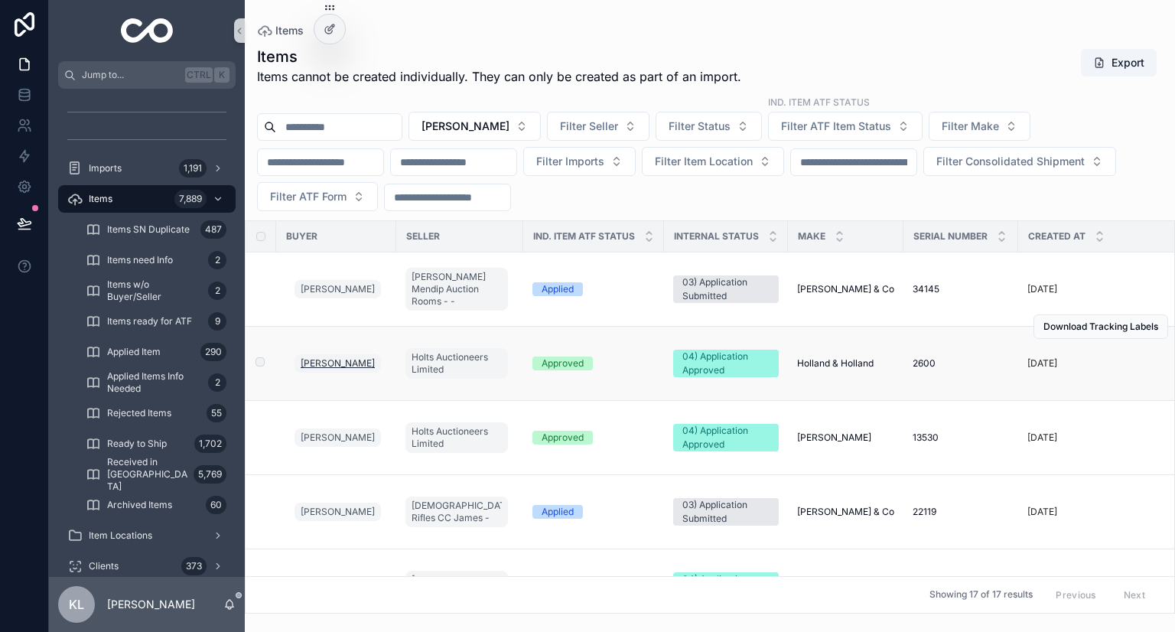
click at [327, 363] on span "[PERSON_NAME]" at bounding box center [338, 363] width 74 height 12
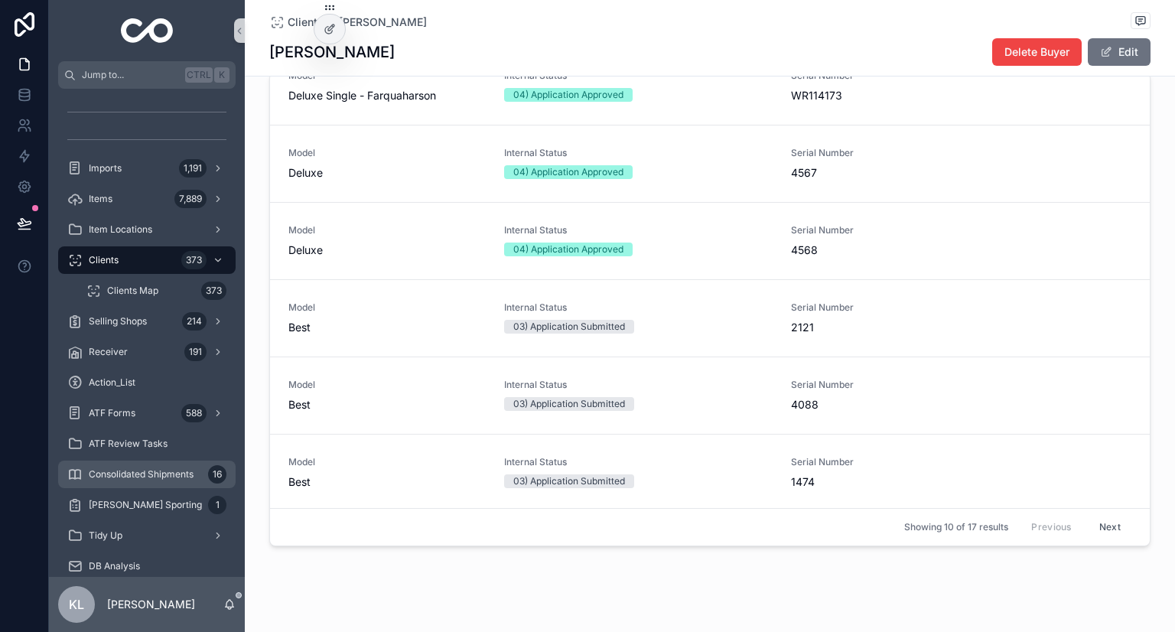
scroll to position [23, 0]
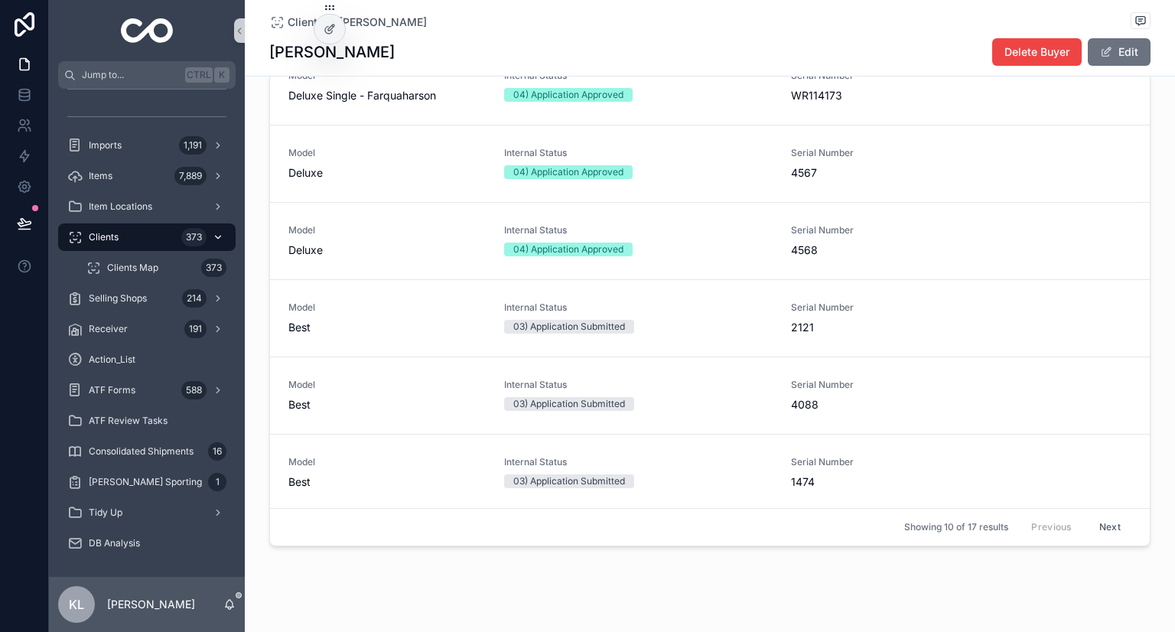
click at [139, 236] on div "Clients 373" at bounding box center [146, 237] width 159 height 24
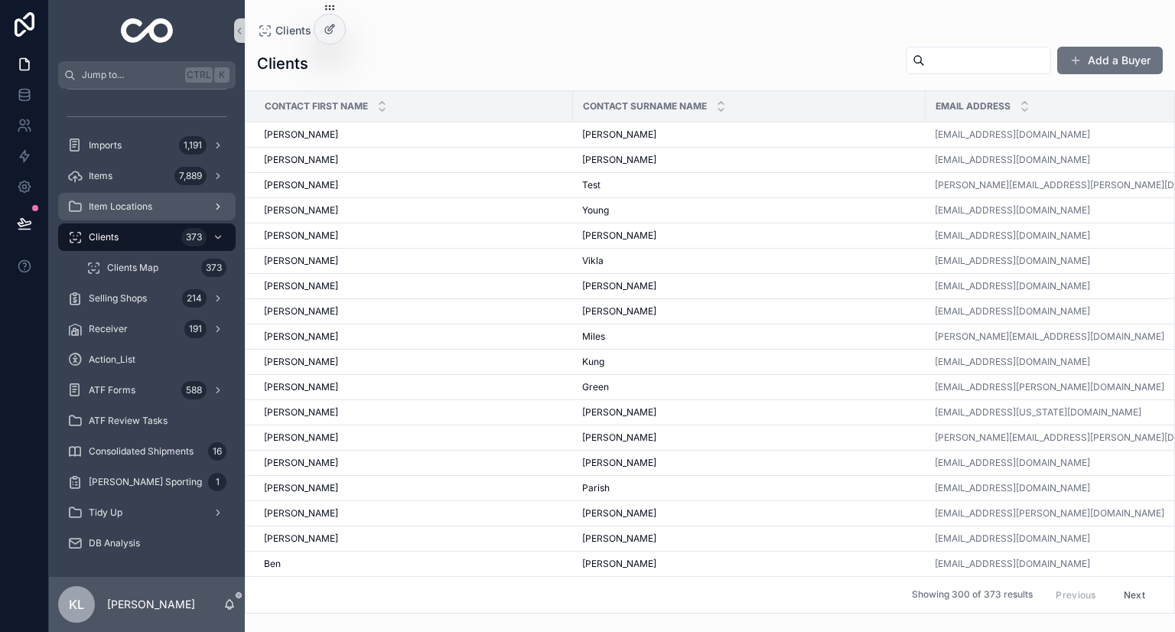
click at [132, 194] on div "Item Locations" at bounding box center [146, 206] width 159 height 24
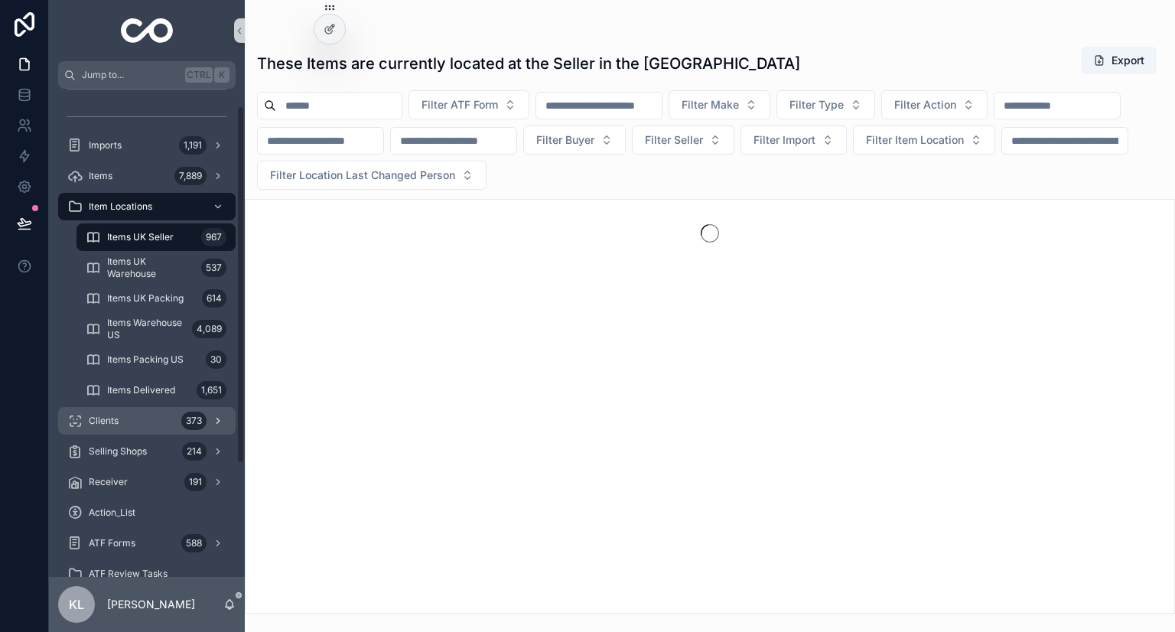
click at [163, 424] on div "Clients 373" at bounding box center [146, 420] width 159 height 24
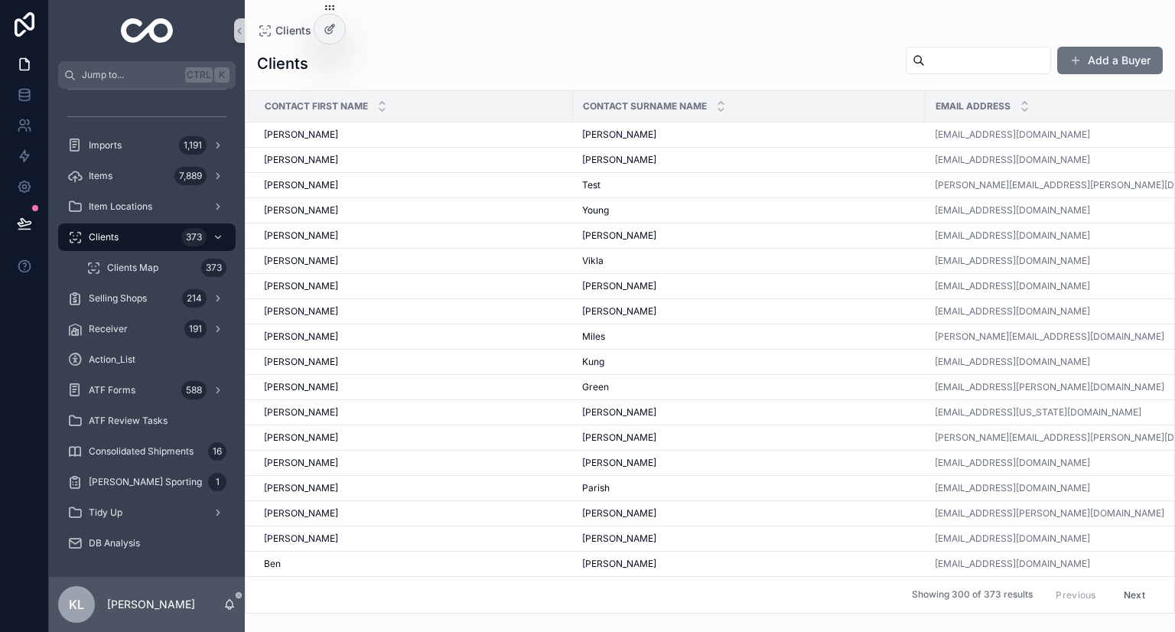
click at [925, 57] on input "scrollable content" at bounding box center [987, 60] width 125 height 21
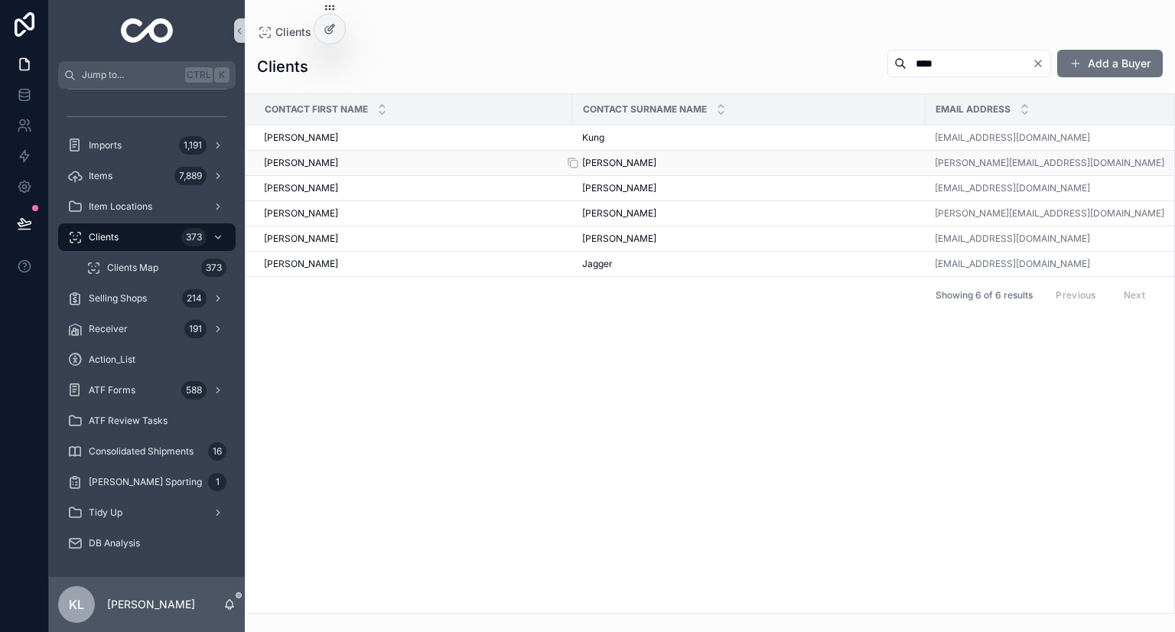
type input "****"
click at [627, 162] on div "[PERSON_NAME]" at bounding box center [749, 163] width 334 height 12
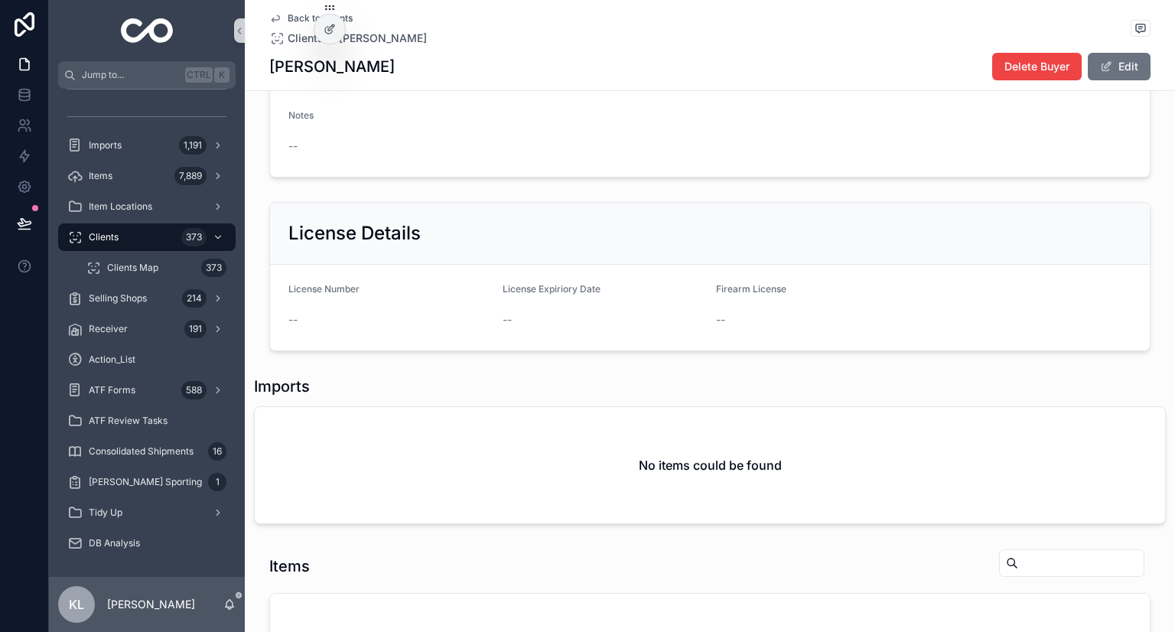
scroll to position [562, 0]
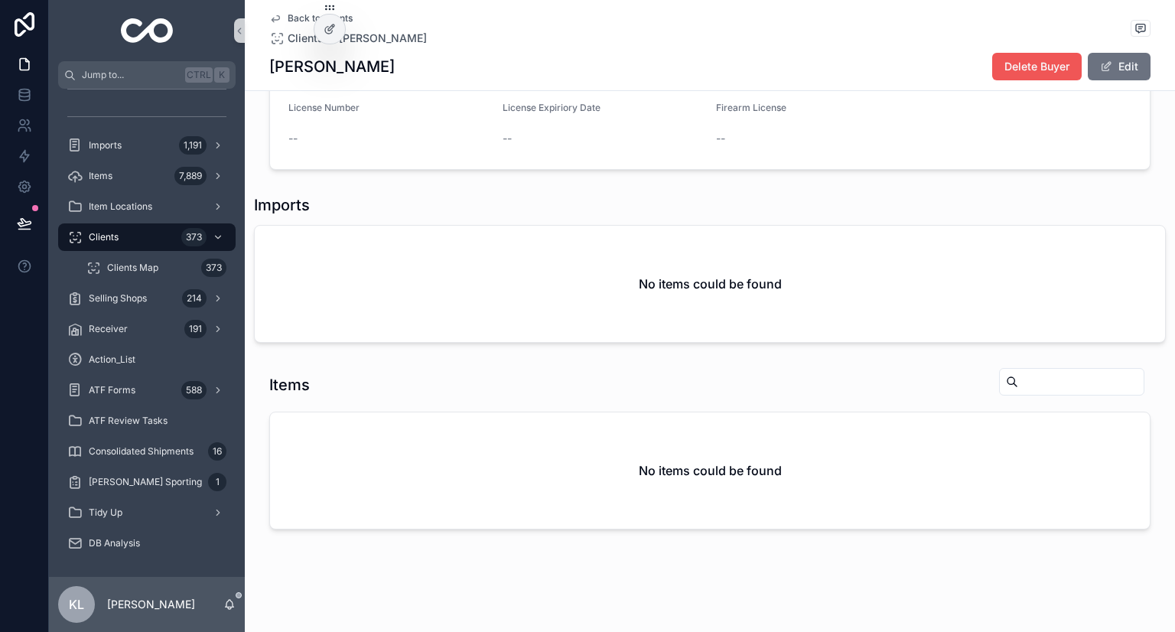
click at [1007, 61] on span "Delete Buyer" at bounding box center [1036, 66] width 65 height 15
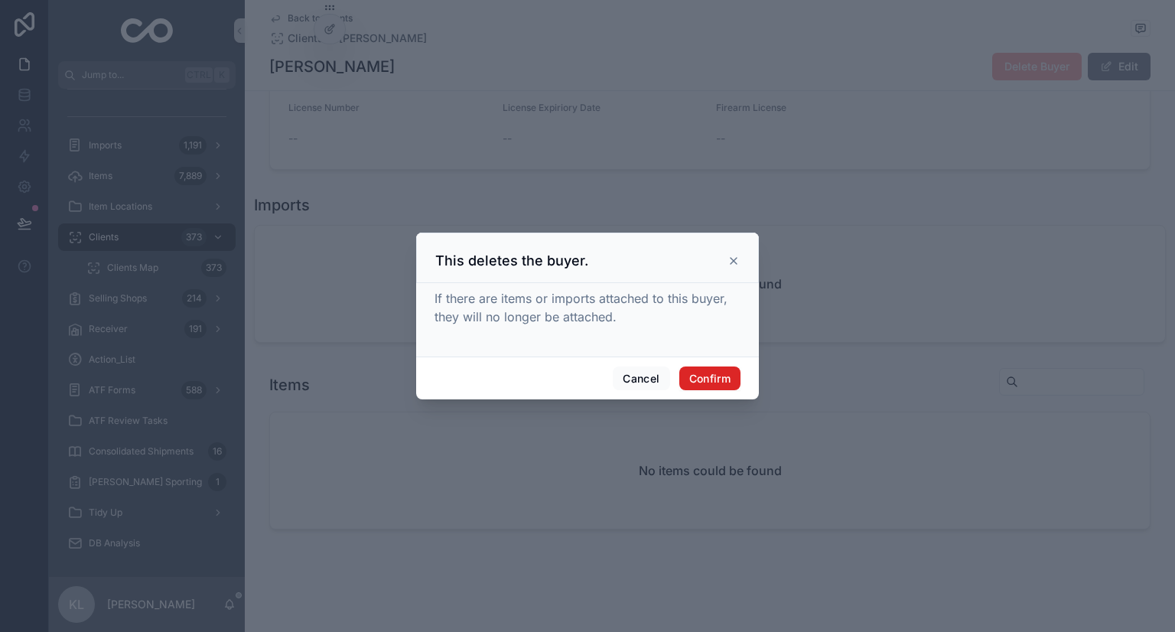
click at [707, 375] on button "Confirm" at bounding box center [709, 378] width 61 height 24
